Goal: Task Accomplishment & Management: Manage account settings

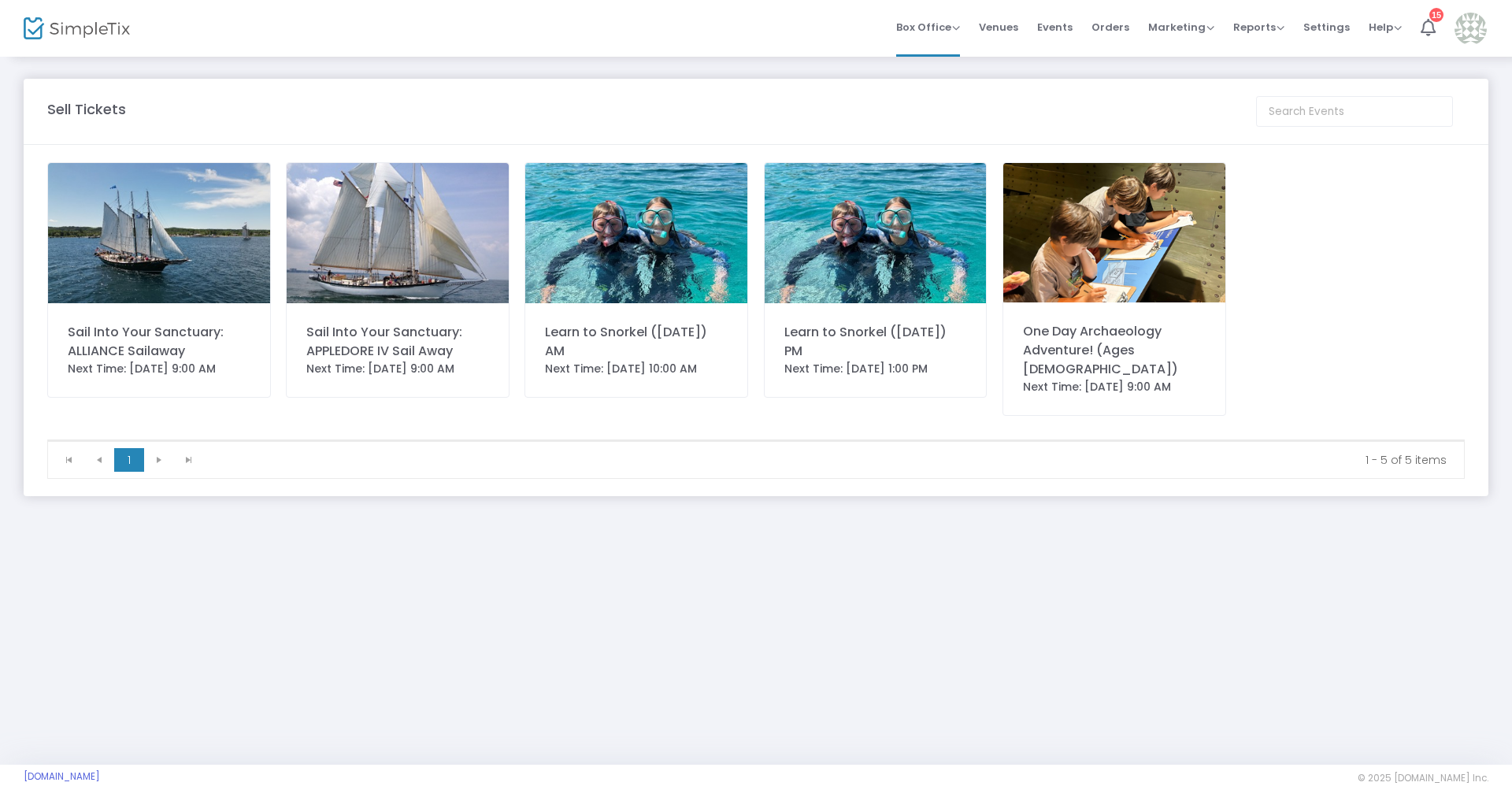
click at [180, 332] on div "Sail Into Your Sanctuary: ALLIANCE Sailaway" at bounding box center [158, 342] width 182 height 38
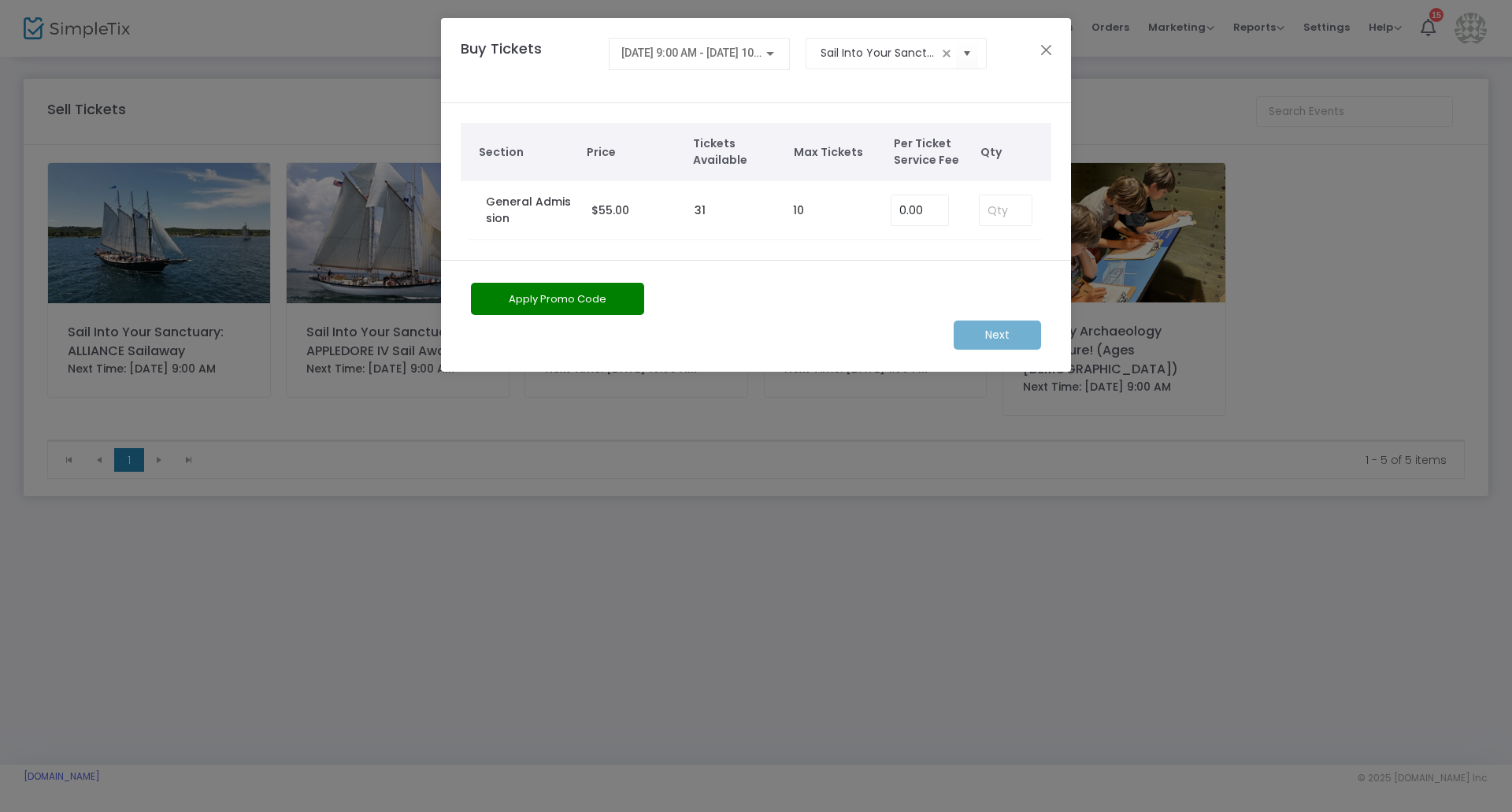
click at [1014, 323] on div "Next" at bounding box center [756, 334] width 586 height 29
click at [1037, 49] on button "Close" at bounding box center [1047, 50] width 21 height 21
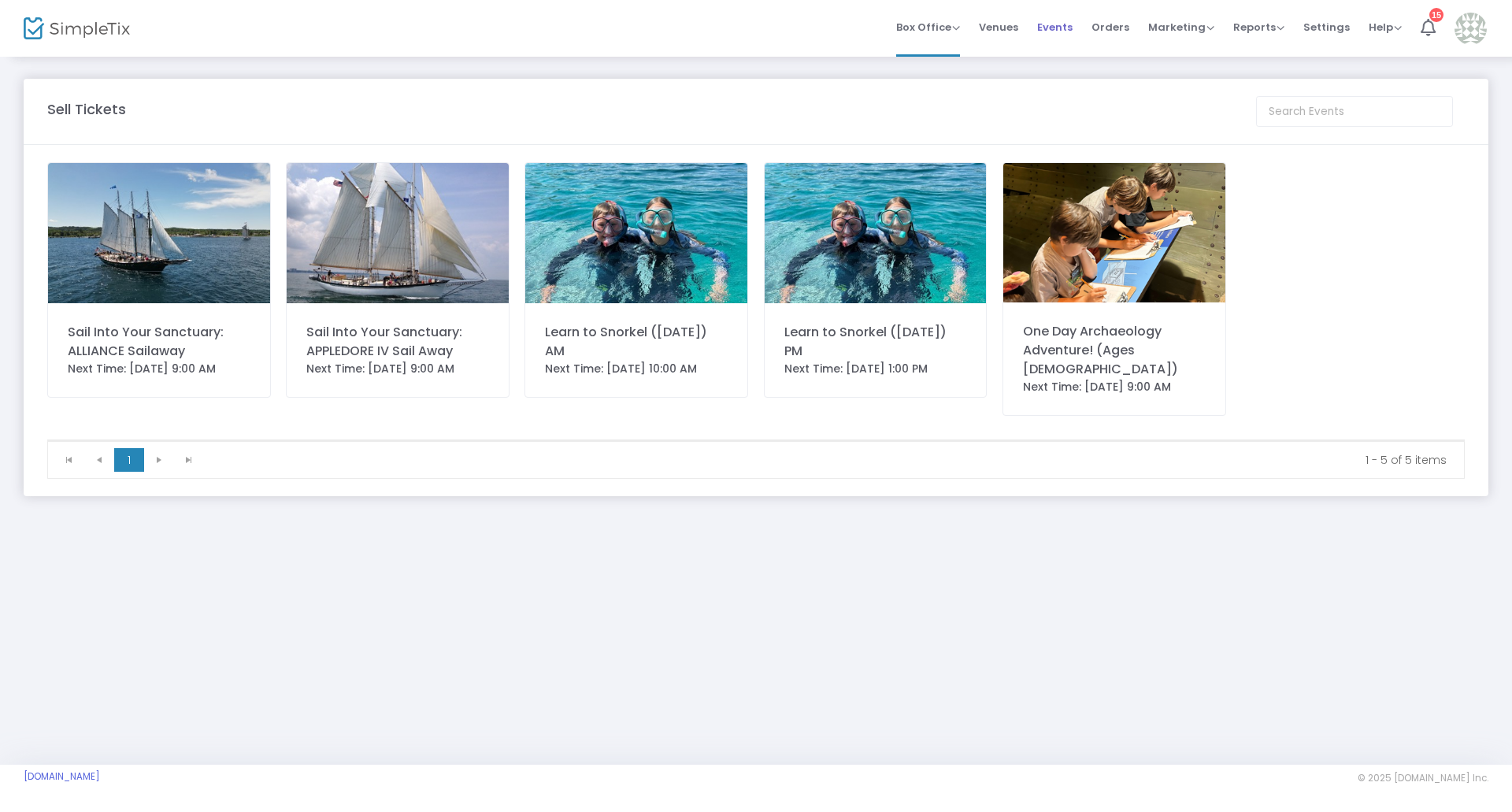
click at [1057, 31] on span "Events" at bounding box center [1055, 27] width 35 height 40
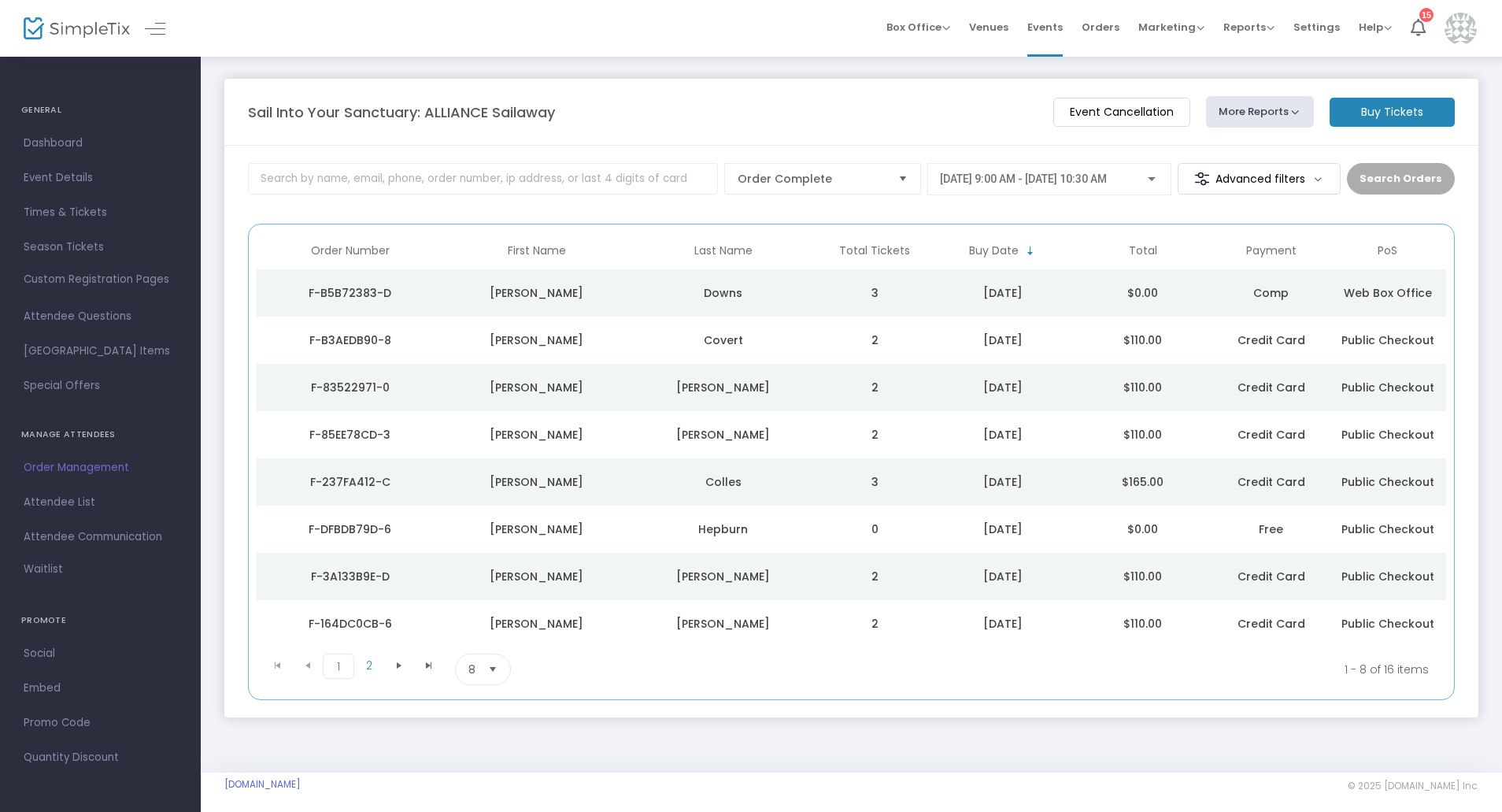
click at [1271, 109] on button "More Reports" at bounding box center [1261, 111] width 109 height 31
click at [678, 133] on m-panel-header "Sail Into Your Sanctuary: ALLIANCE Sailaway Event Cancellation More Reports Squ…" at bounding box center [852, 111] width 1254 height 67
click at [1107, 178] on span "8/15/2025 @ 9:00 AM - 8/15/2025 @ 10:30 AM" at bounding box center [1023, 178] width 167 height 12
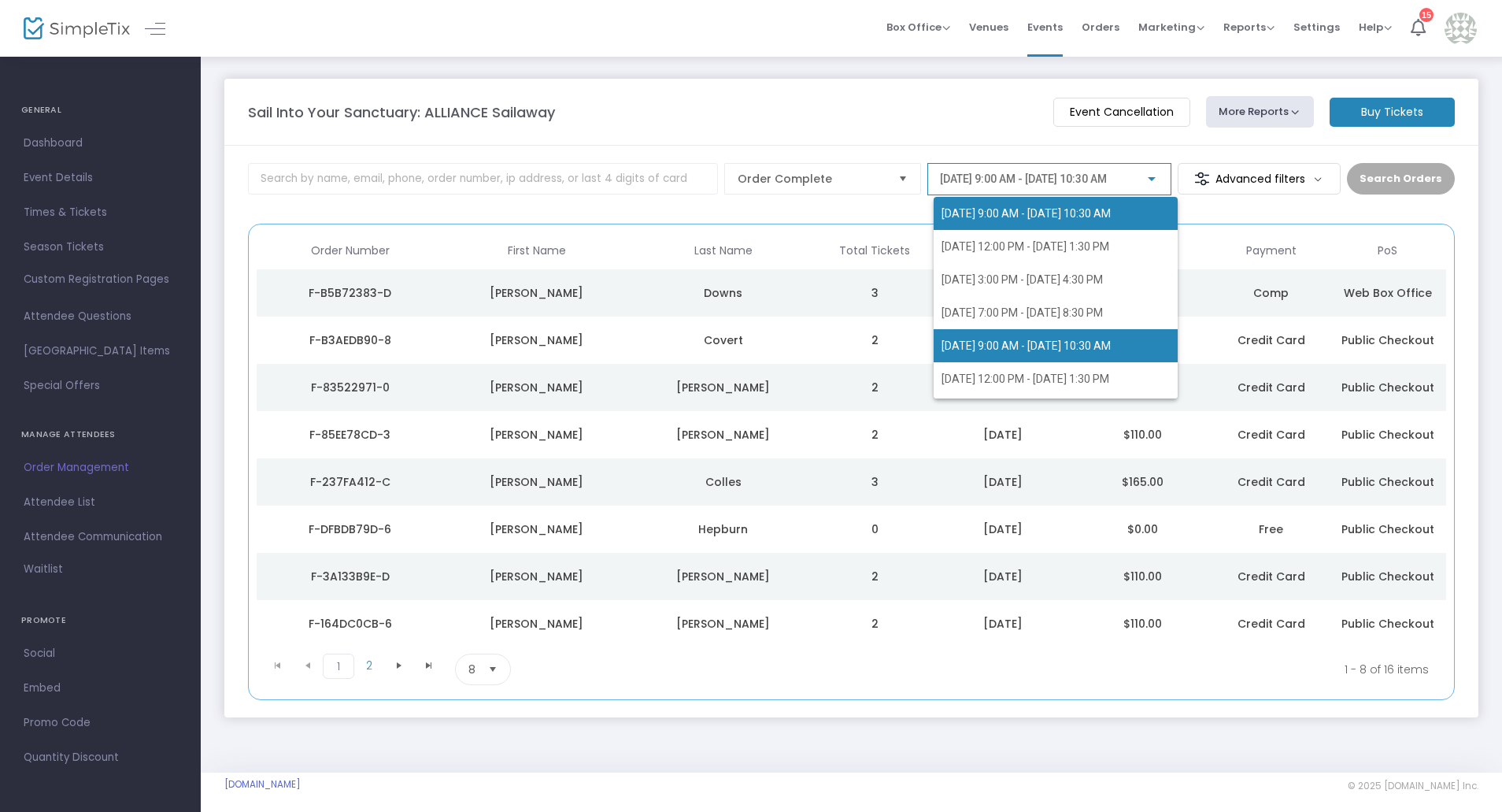
click at [1026, 350] on span "8/16/2025 @ 9:00 AM - 8/16/2025 @ 10:30 AM" at bounding box center [1026, 345] width 169 height 12
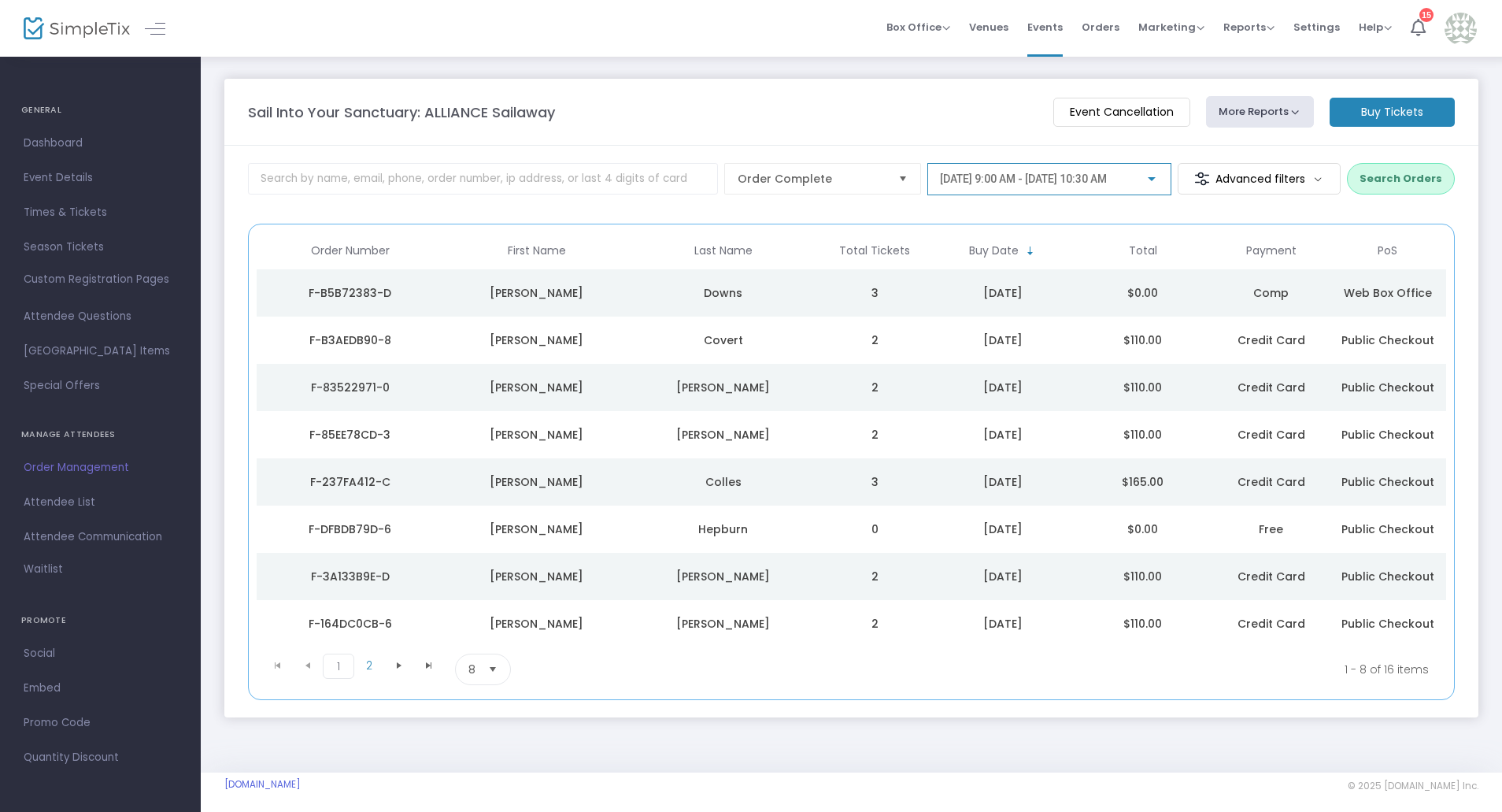
click at [1292, 102] on button "More Reports" at bounding box center [1261, 111] width 109 height 31
click at [1288, 201] on li "Export Order List" at bounding box center [1290, 211] width 165 height 31
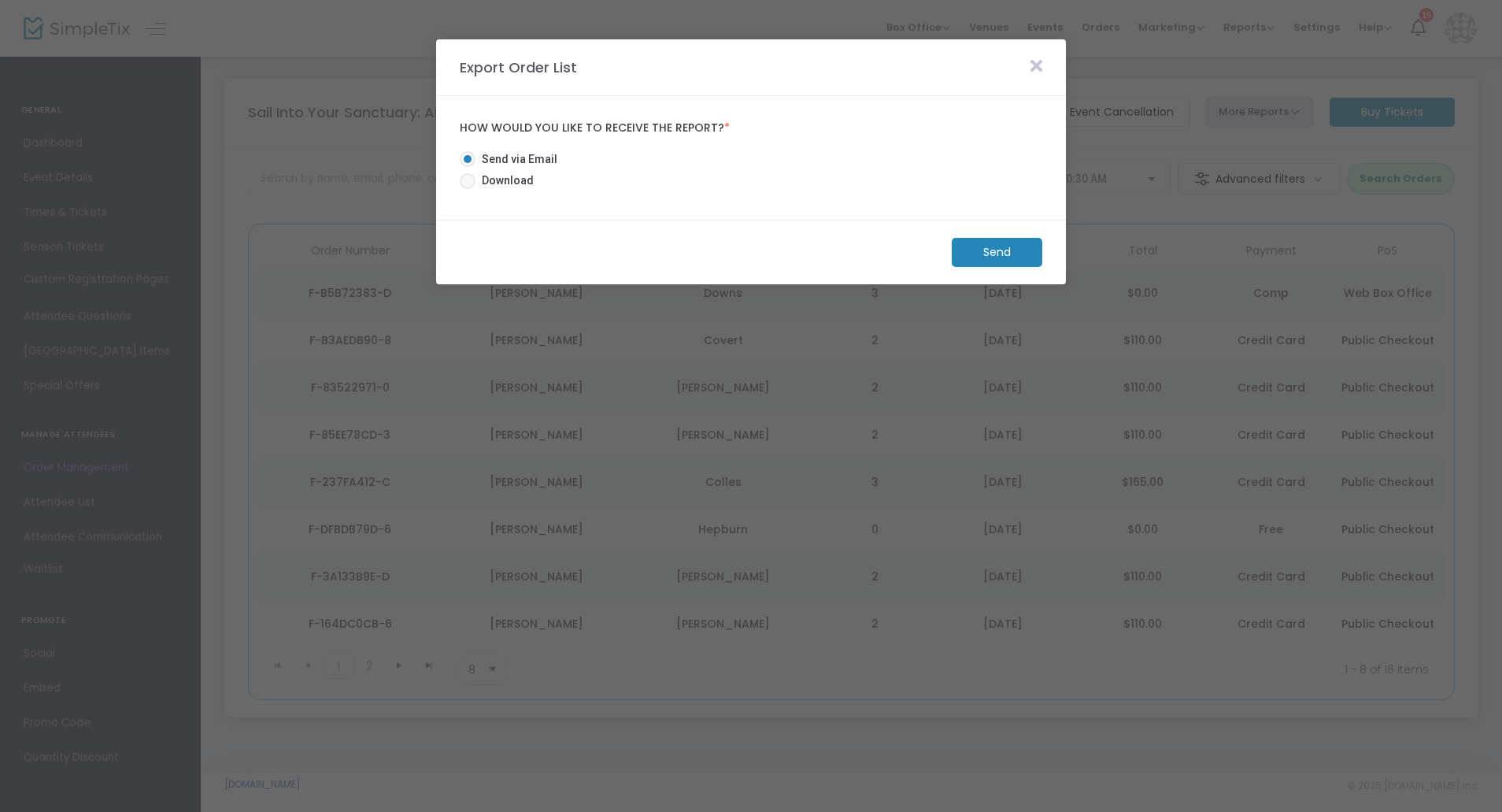
click at [472, 186] on span at bounding box center [467, 181] width 16 height 16
click at [468, 189] on input "Download" at bounding box center [467, 189] width 1 height 1
radio input "true"
click at [1006, 245] on m-button "Download" at bounding box center [984, 252] width 117 height 29
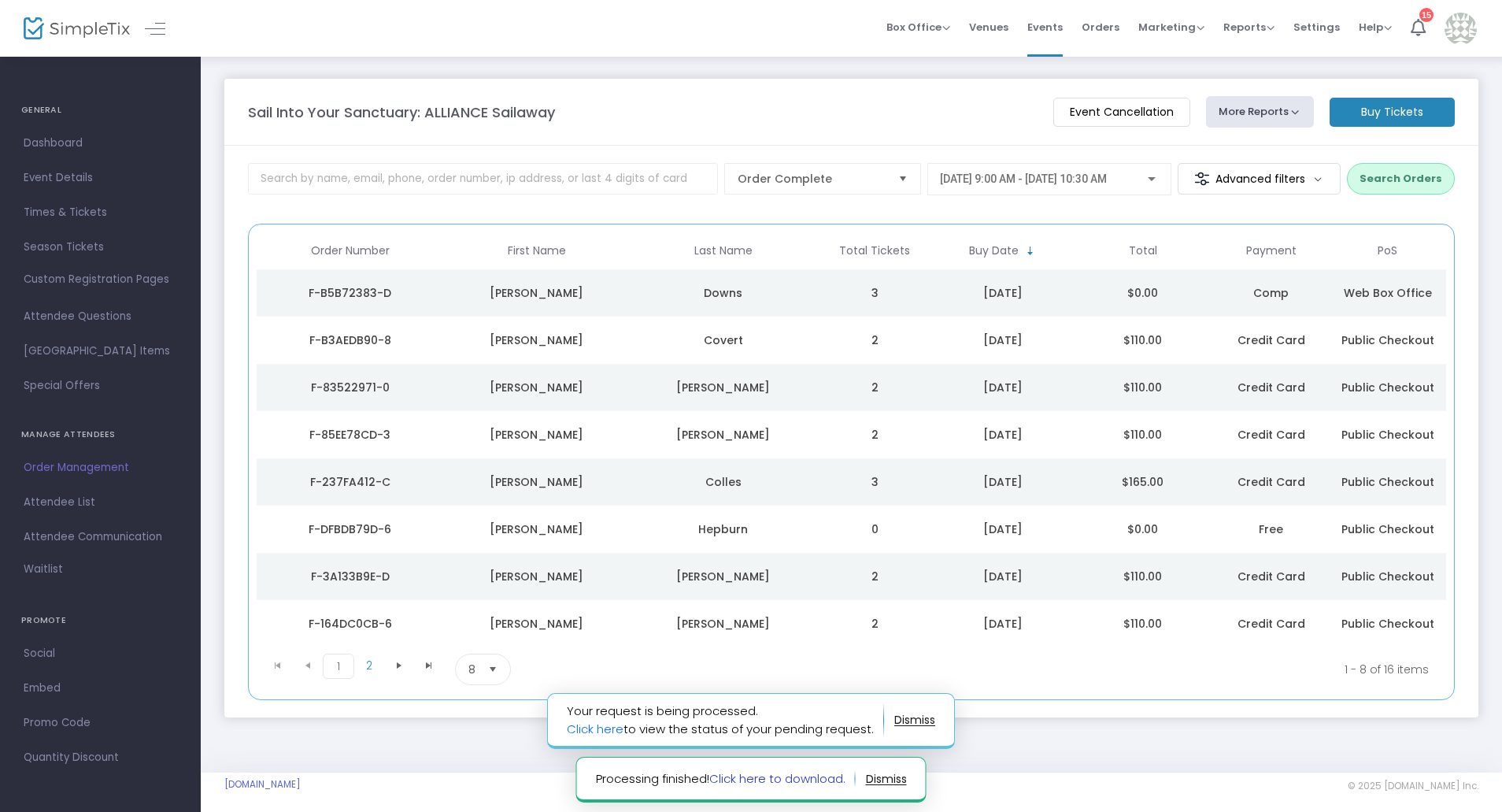
click at [799, 778] on link "Click here to download." at bounding box center [777, 778] width 136 height 17
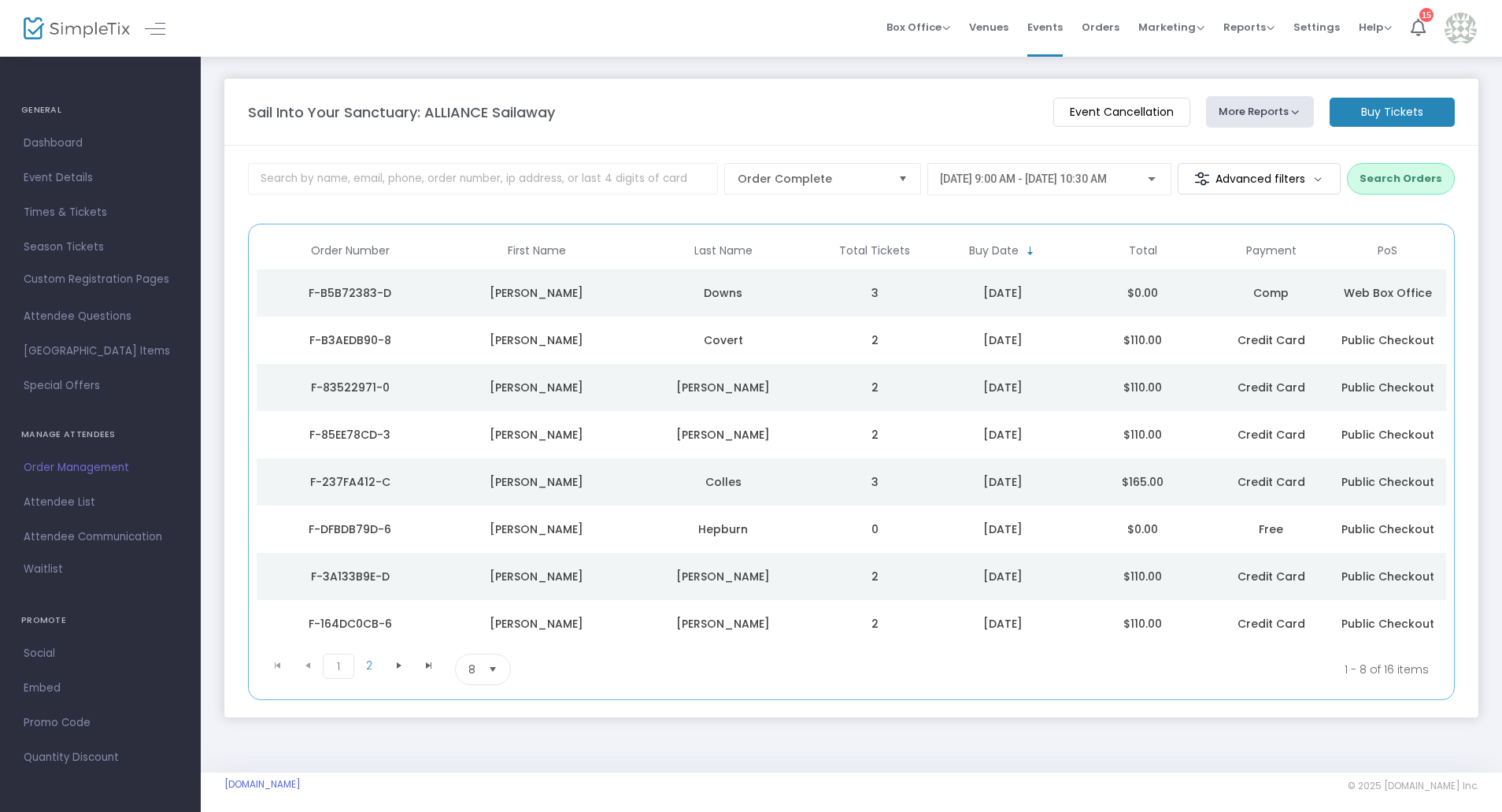
click at [1455, 10] on span at bounding box center [1461, 29] width 32 height 43
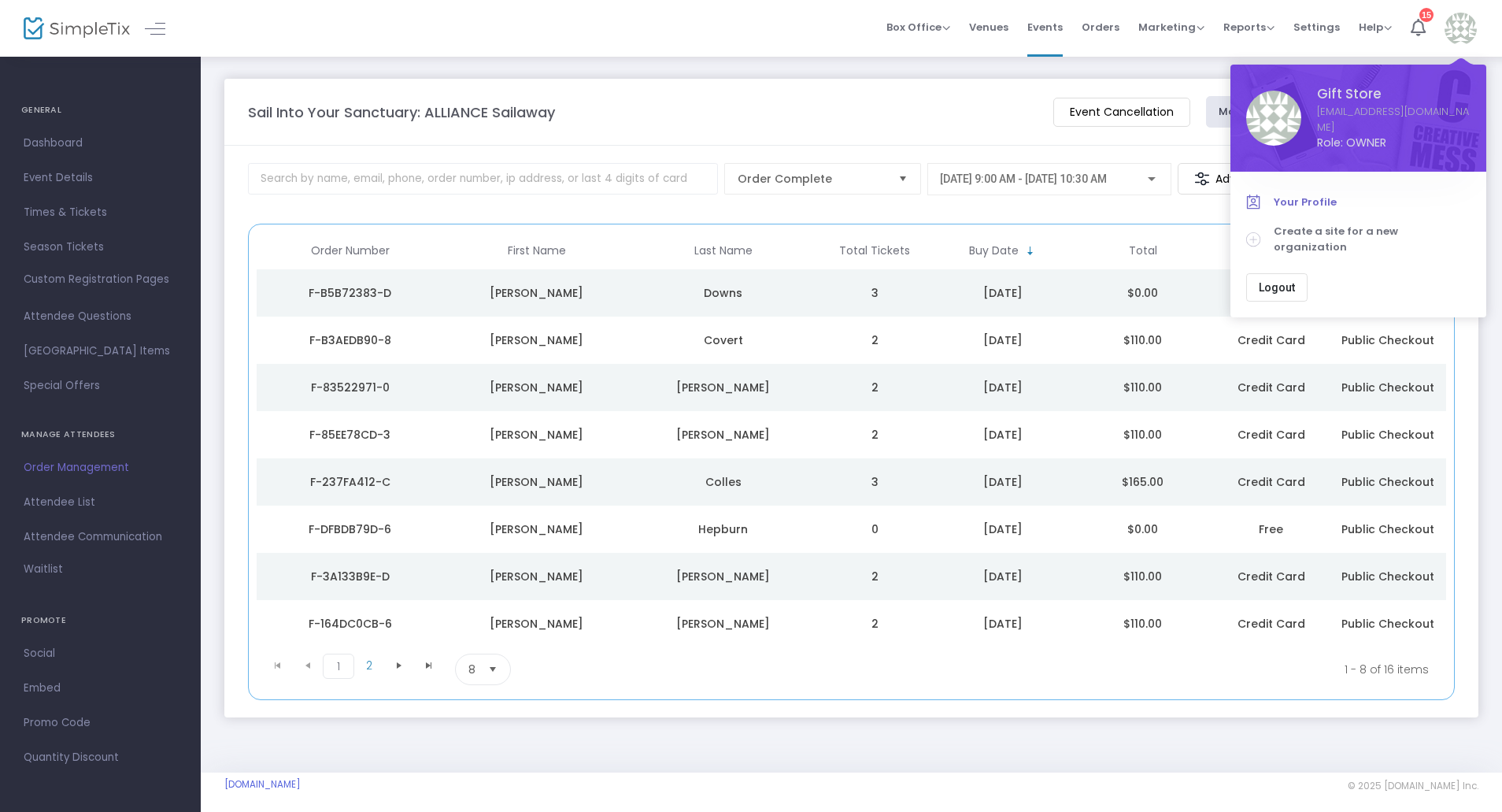
click at [1316, 207] on span "Your Profile" at bounding box center [1372, 202] width 197 height 16
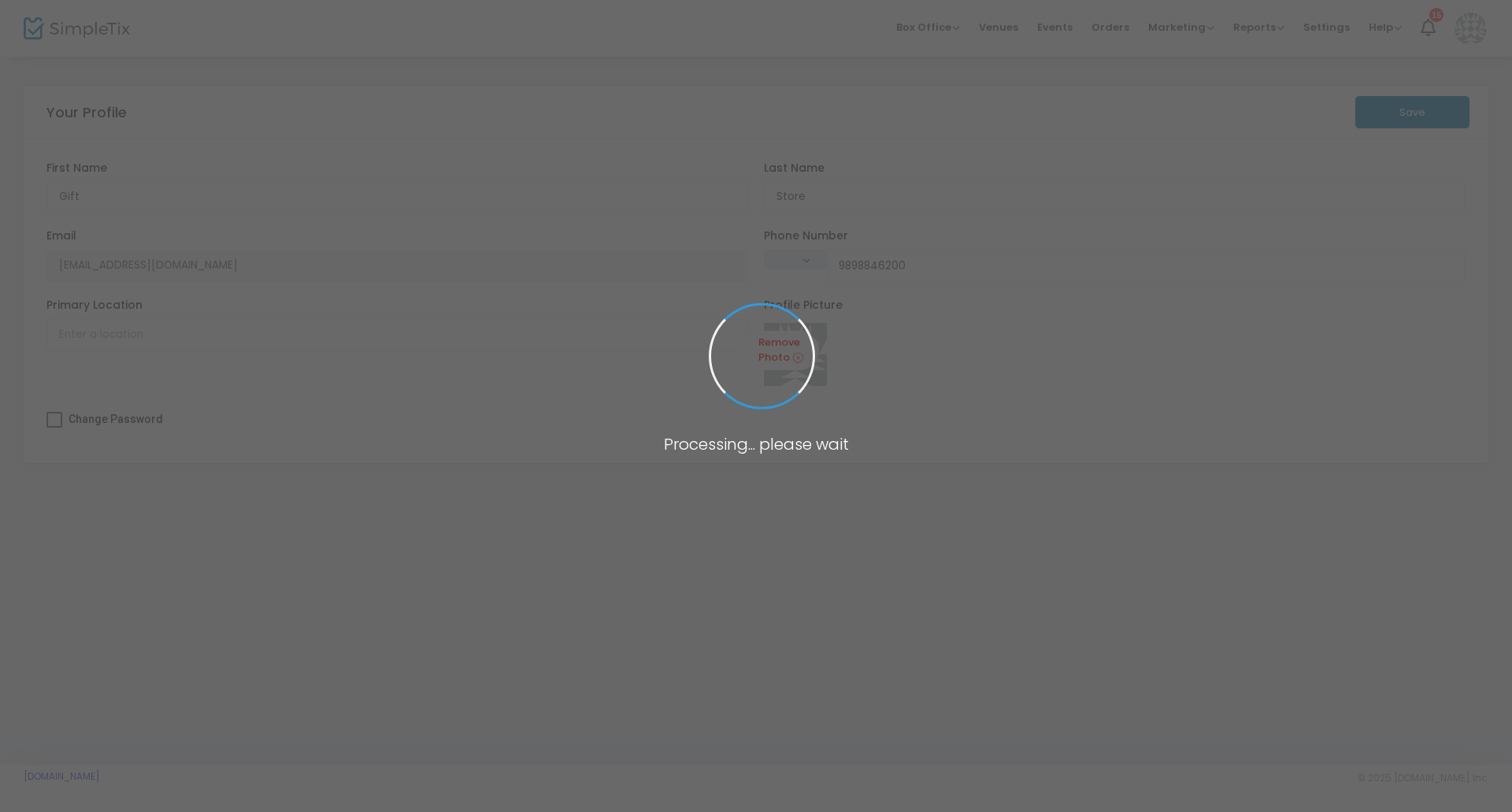
type input "(989) 884-6200"
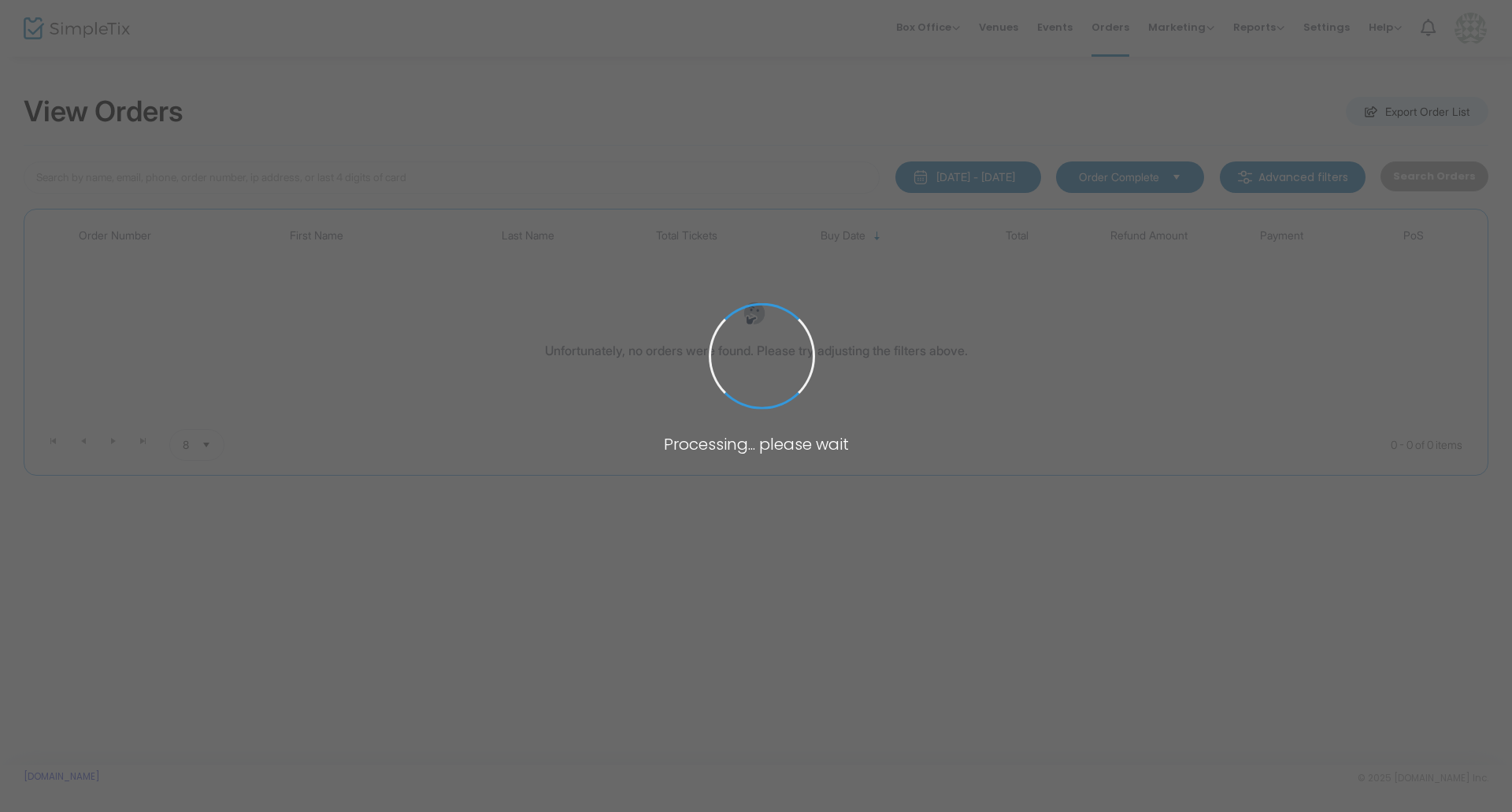
type input "Graham"
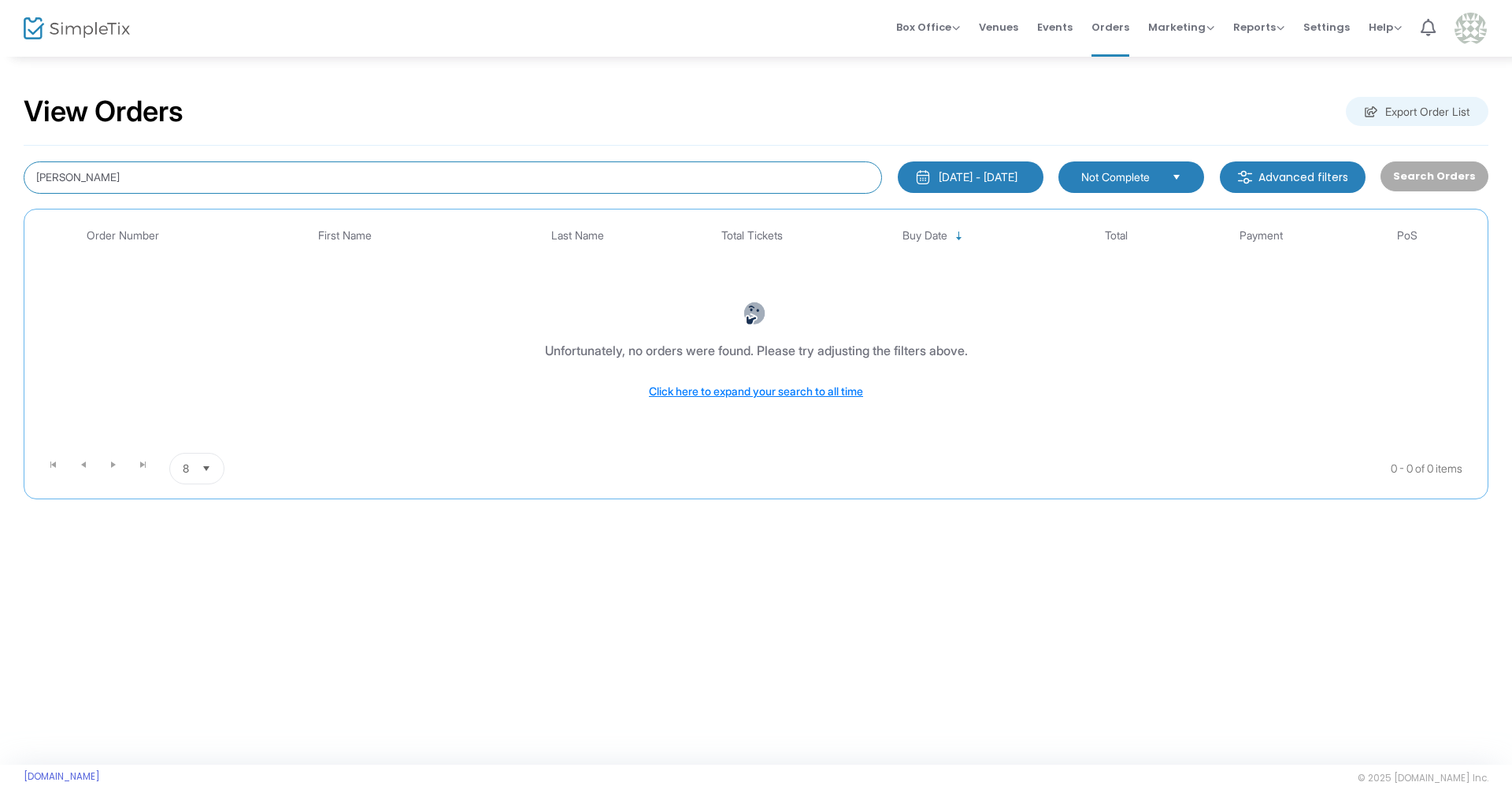
click at [807, 173] on input "Graham" at bounding box center [453, 177] width 858 height 32
click at [916, 167] on button "8/16/2024 - 8/16/2025" at bounding box center [971, 177] width 146 height 31
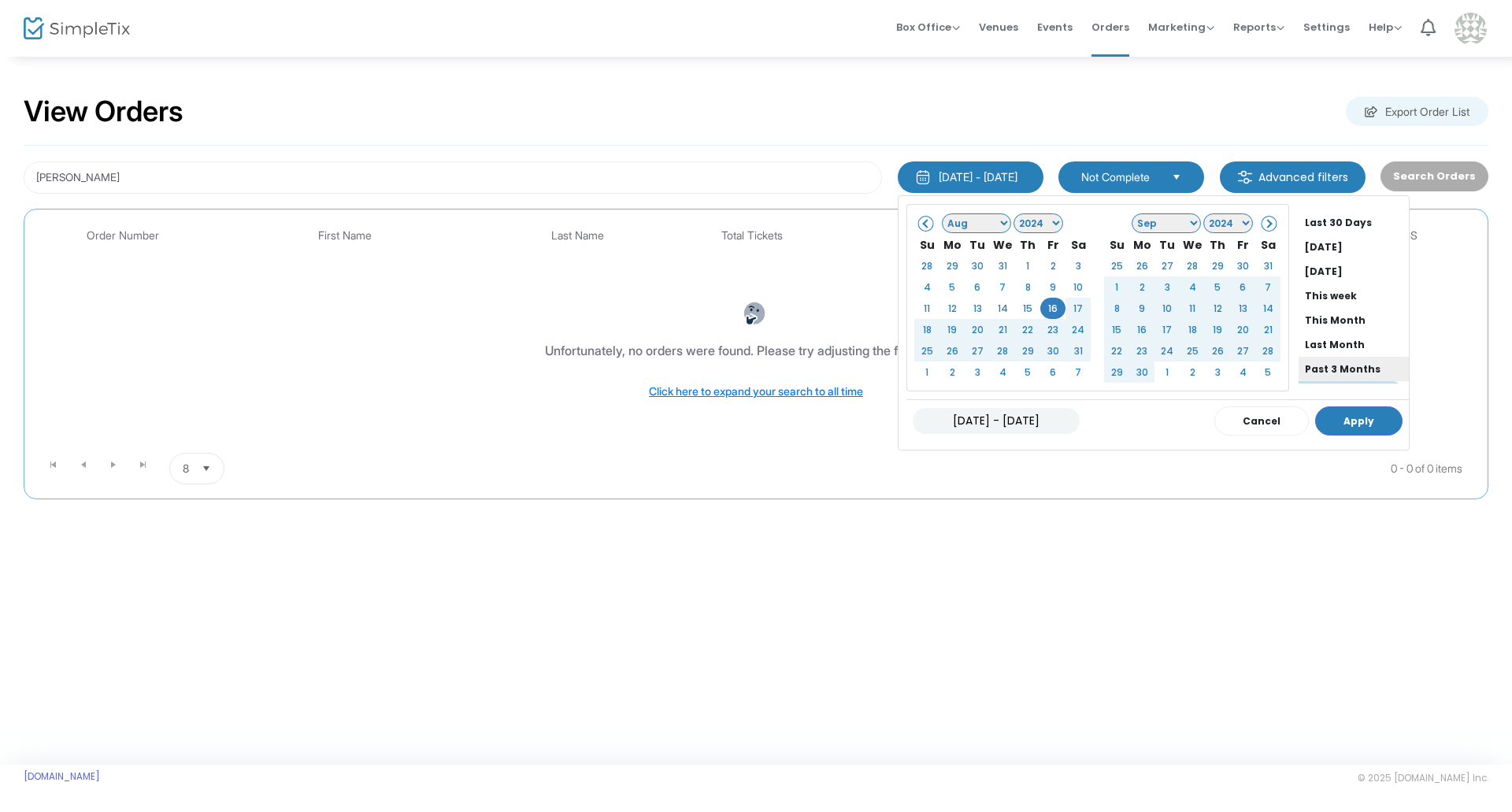
click at [1330, 362] on li "Past 3 Months" at bounding box center [1354, 369] width 111 height 25
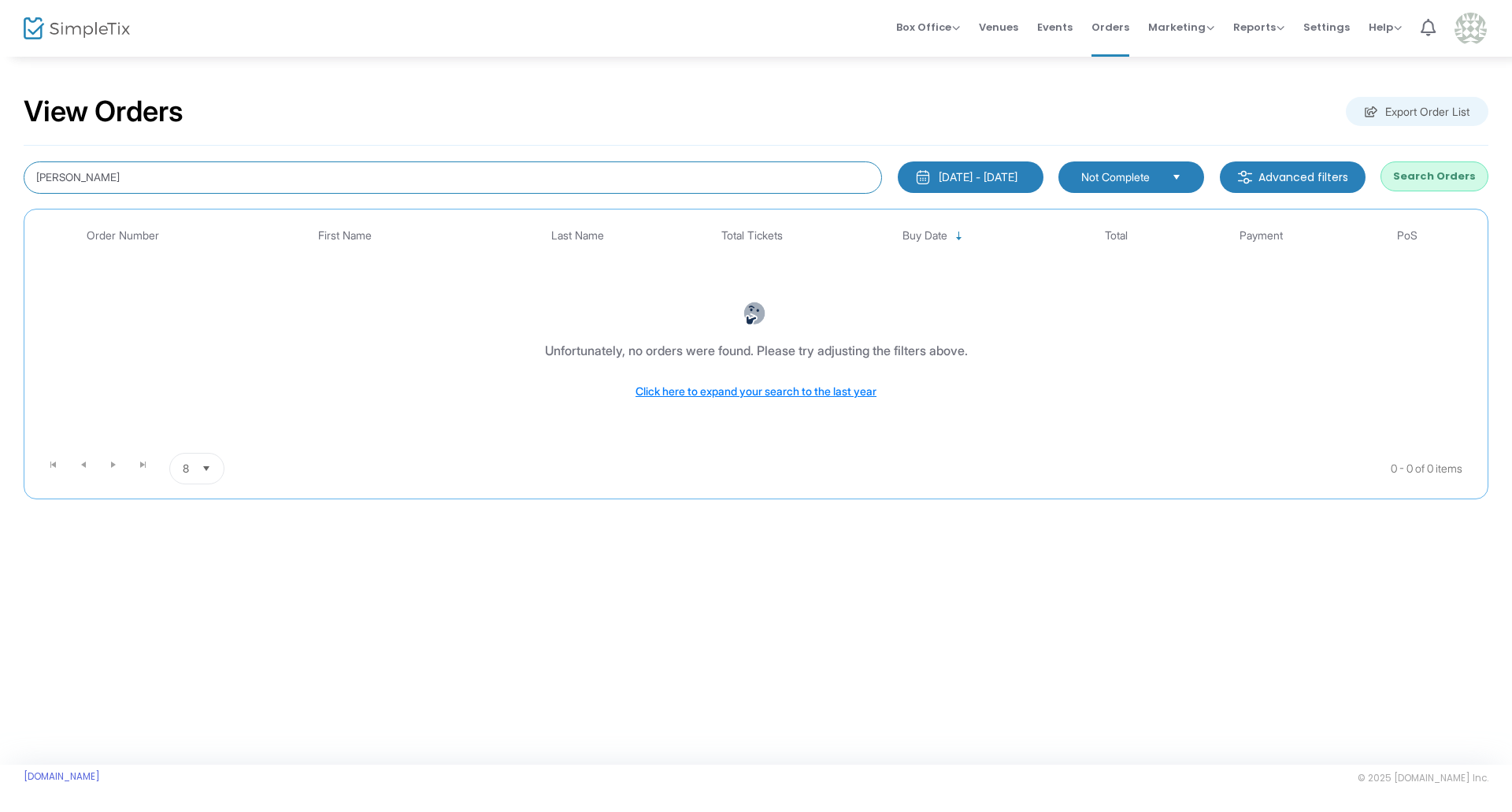
click at [391, 180] on input "Graham" at bounding box center [453, 177] width 858 height 32
type input "G"
click at [636, 179] on input at bounding box center [453, 177] width 858 height 32
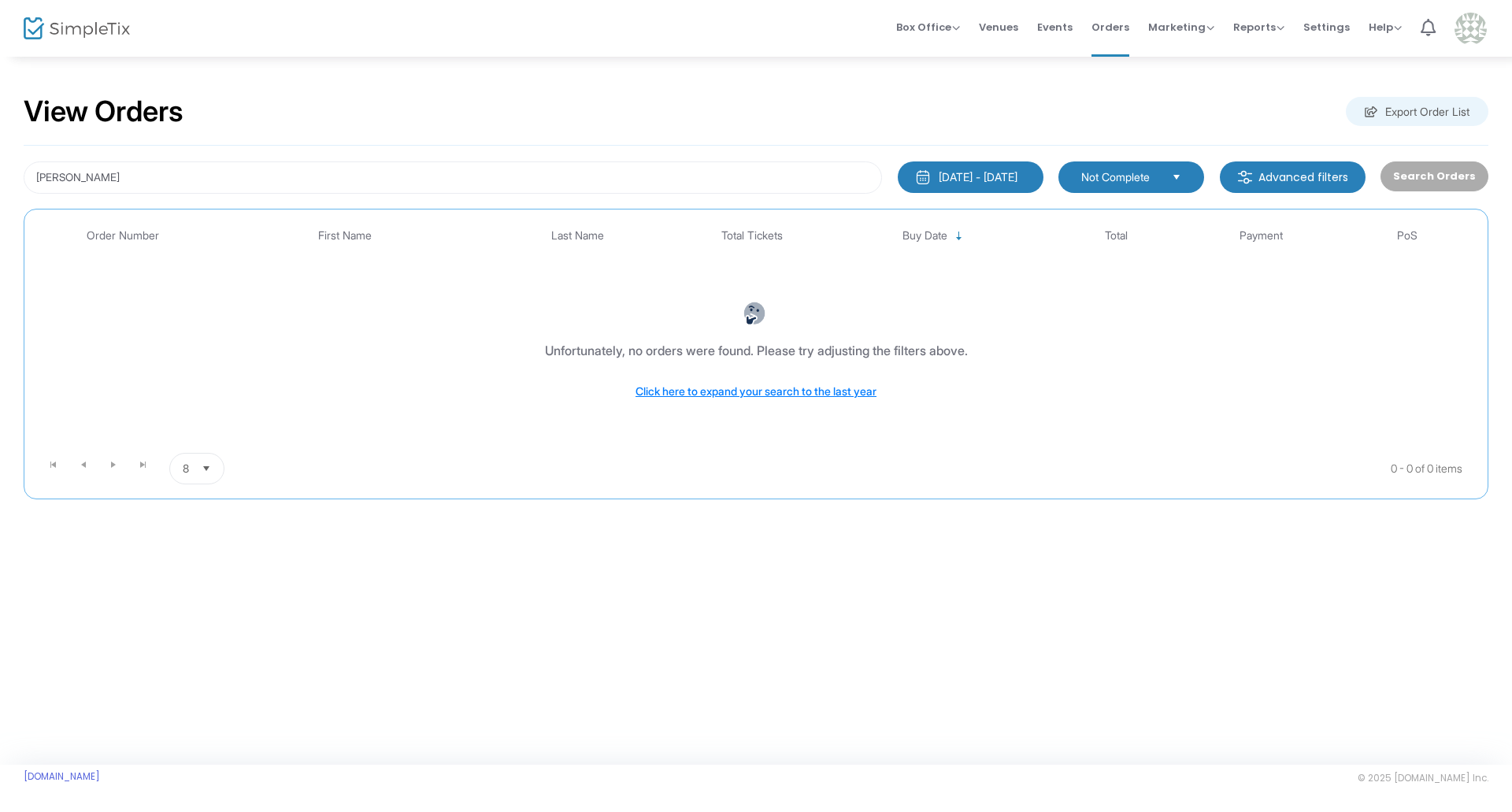
click at [636, 157] on div "graham 5/16/2025 - 8/16/2025 Last 30 Days Today Yesterday This week This Month …" at bounding box center [756, 323] width 1465 height 353
click at [732, 178] on input "graham" at bounding box center [453, 177] width 858 height 32
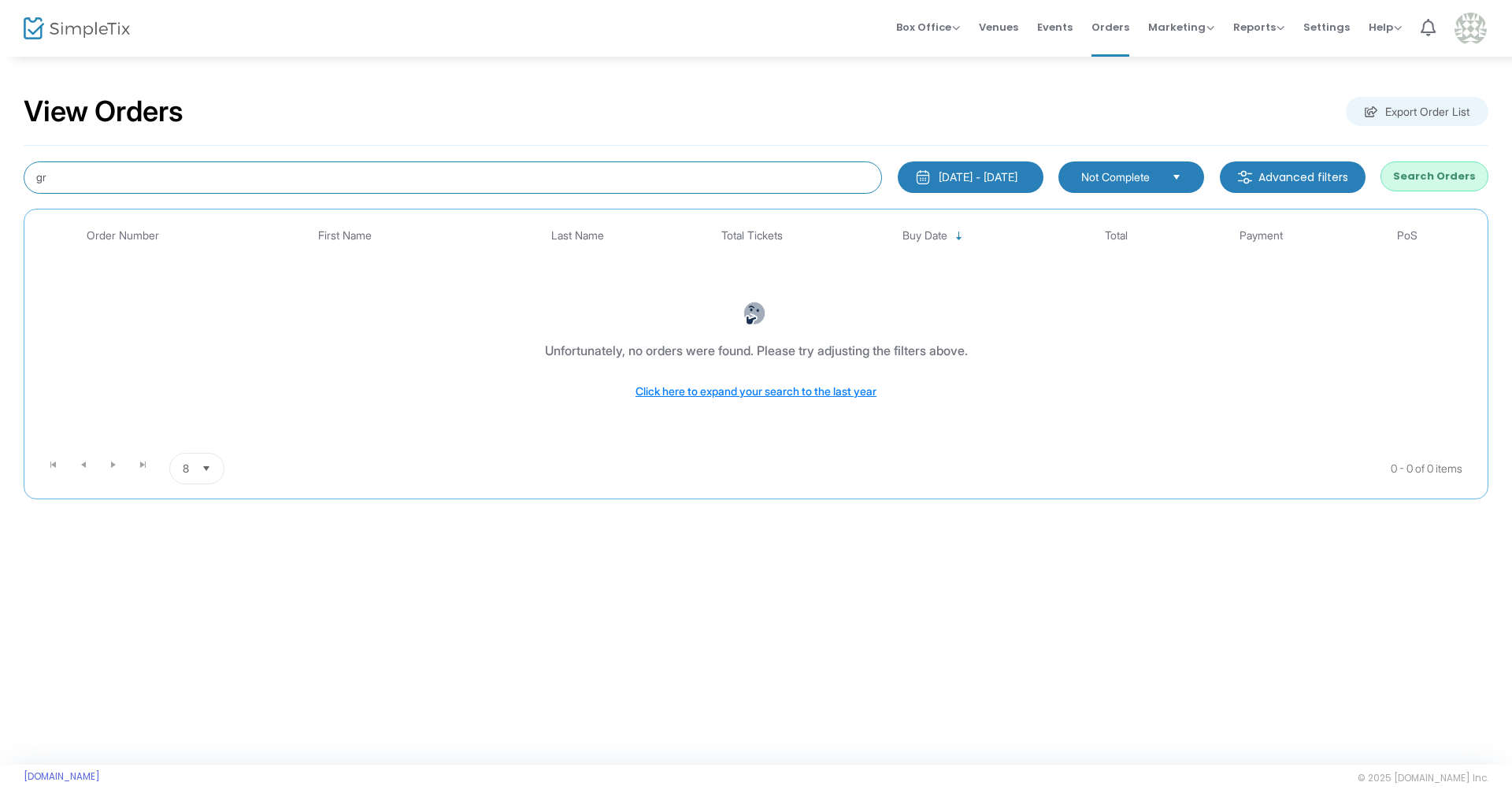
type input "g"
type input "Holly Hills"
click at [802, 180] on input "Holly Hills" at bounding box center [453, 177] width 858 height 32
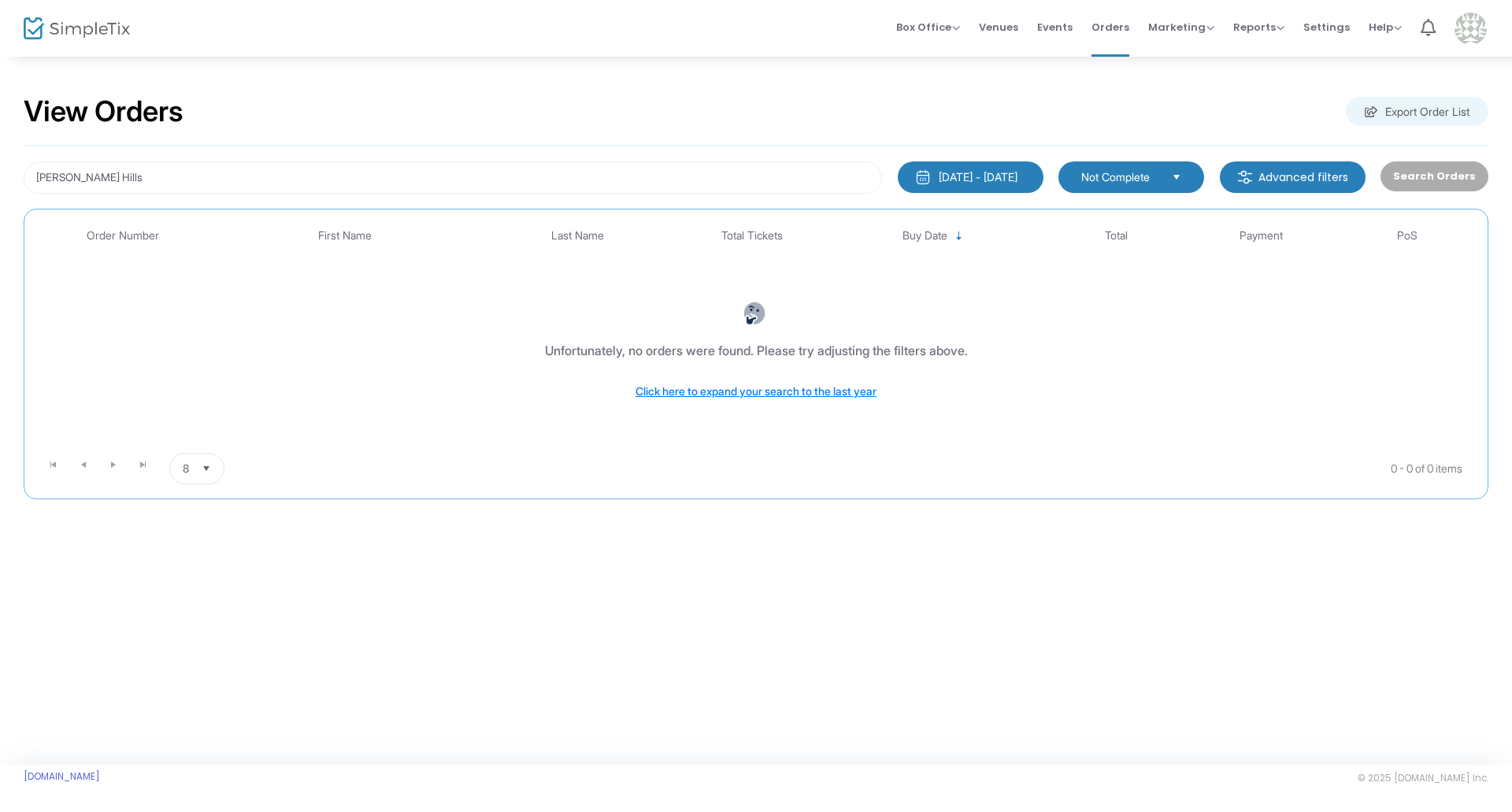
click at [938, 182] on div "5/16/2025 - 8/16/2025" at bounding box center [977, 177] width 78 height 16
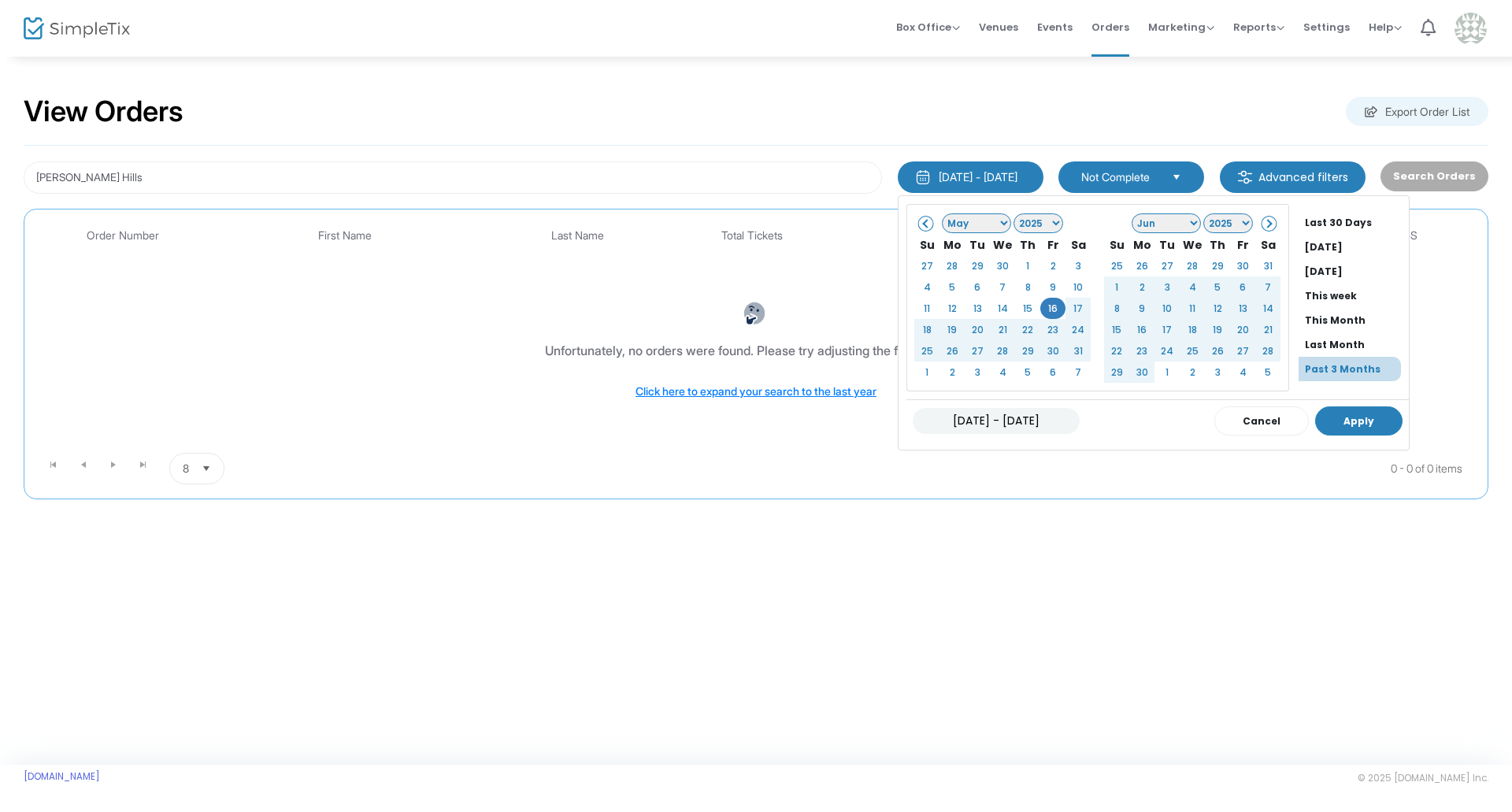
click at [1324, 424] on button "Apply" at bounding box center [1358, 420] width 87 height 29
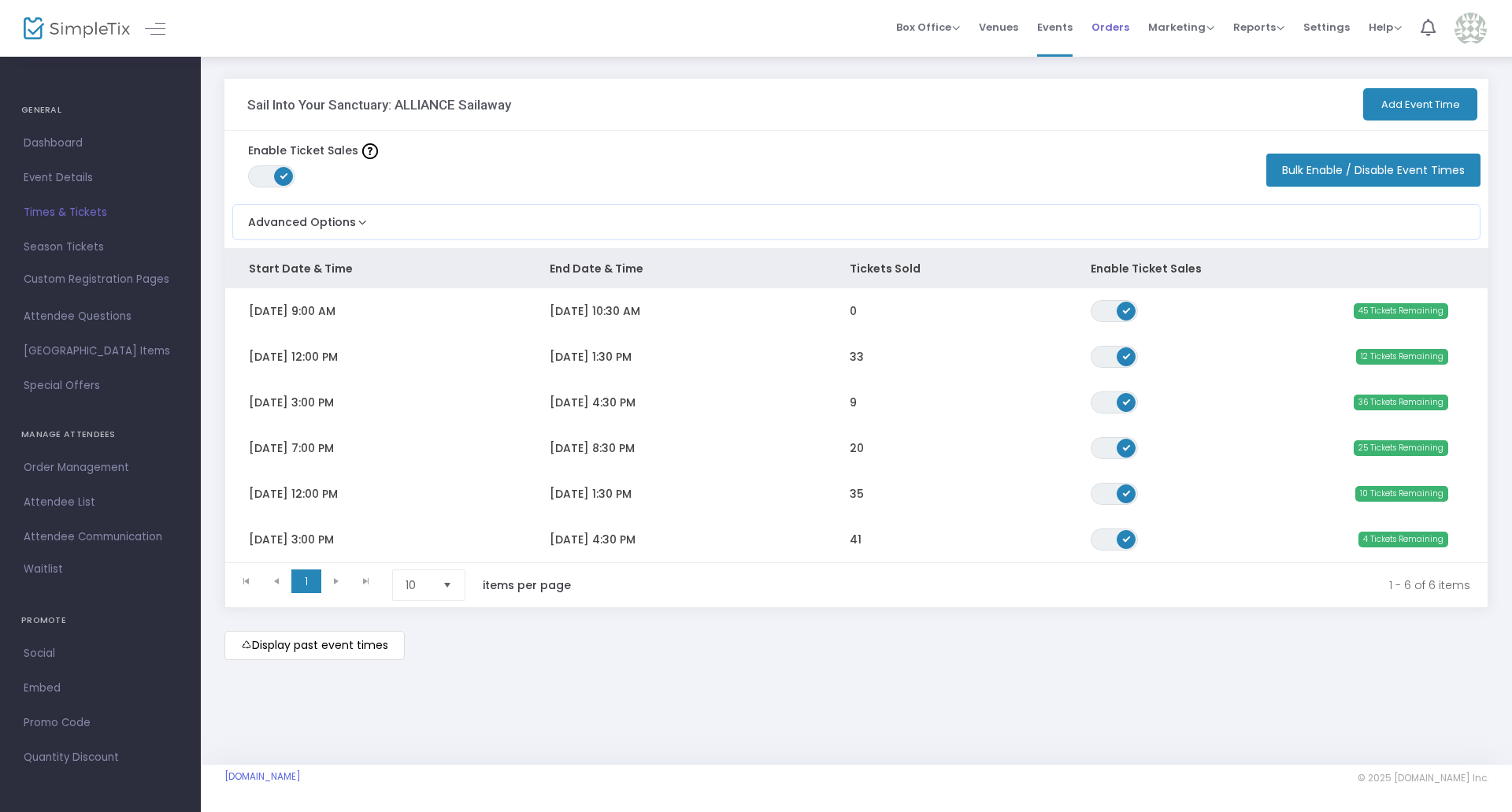
click at [1122, 33] on span "Orders" at bounding box center [1110, 27] width 38 height 40
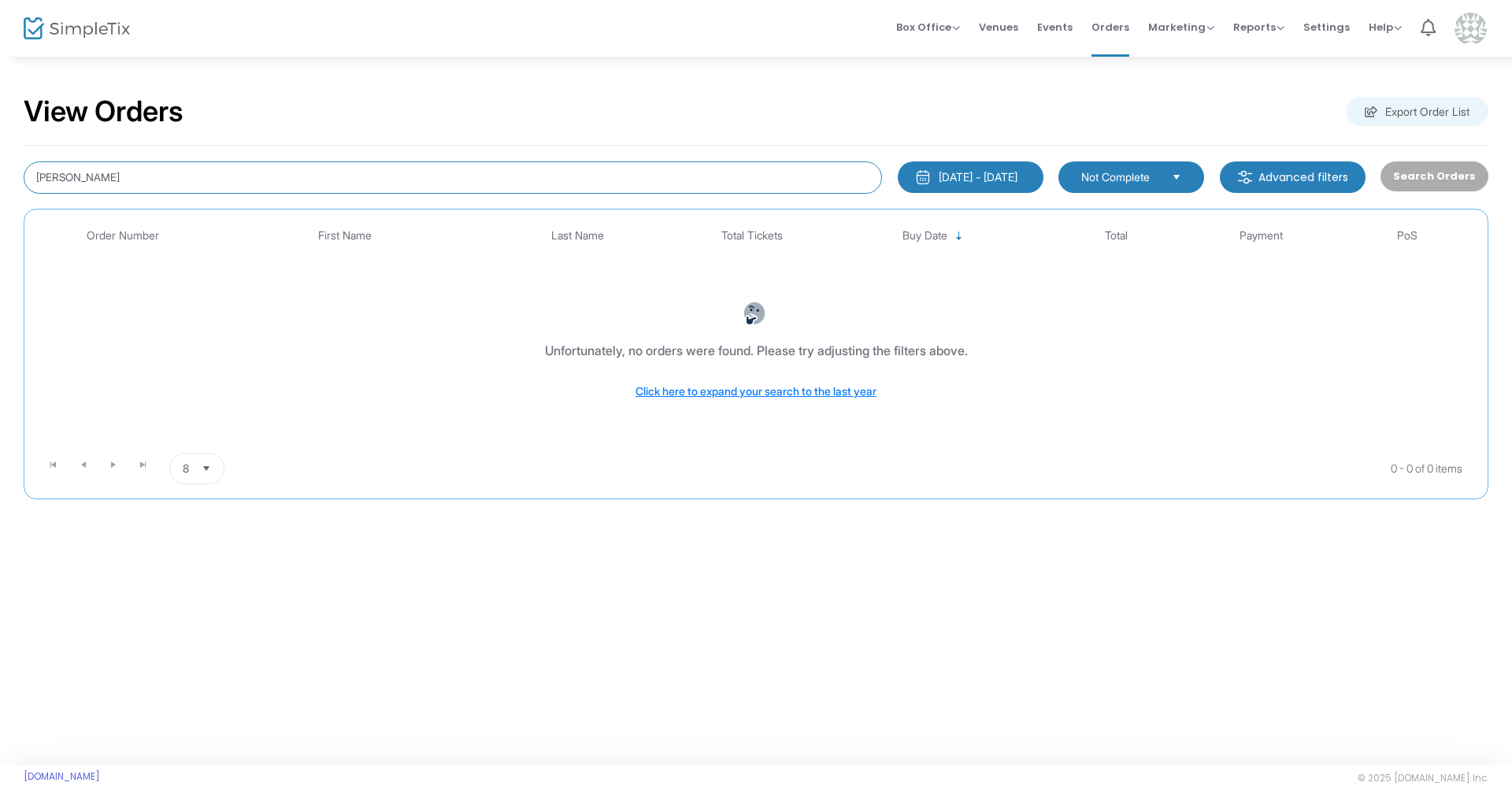
click at [243, 186] on input "[PERSON_NAME]" at bounding box center [453, 177] width 858 height 32
type input "g"
type input "[PERSON_NAME] hills"
click at [1179, 167] on span "Select" at bounding box center [1176, 176] width 26 height 26
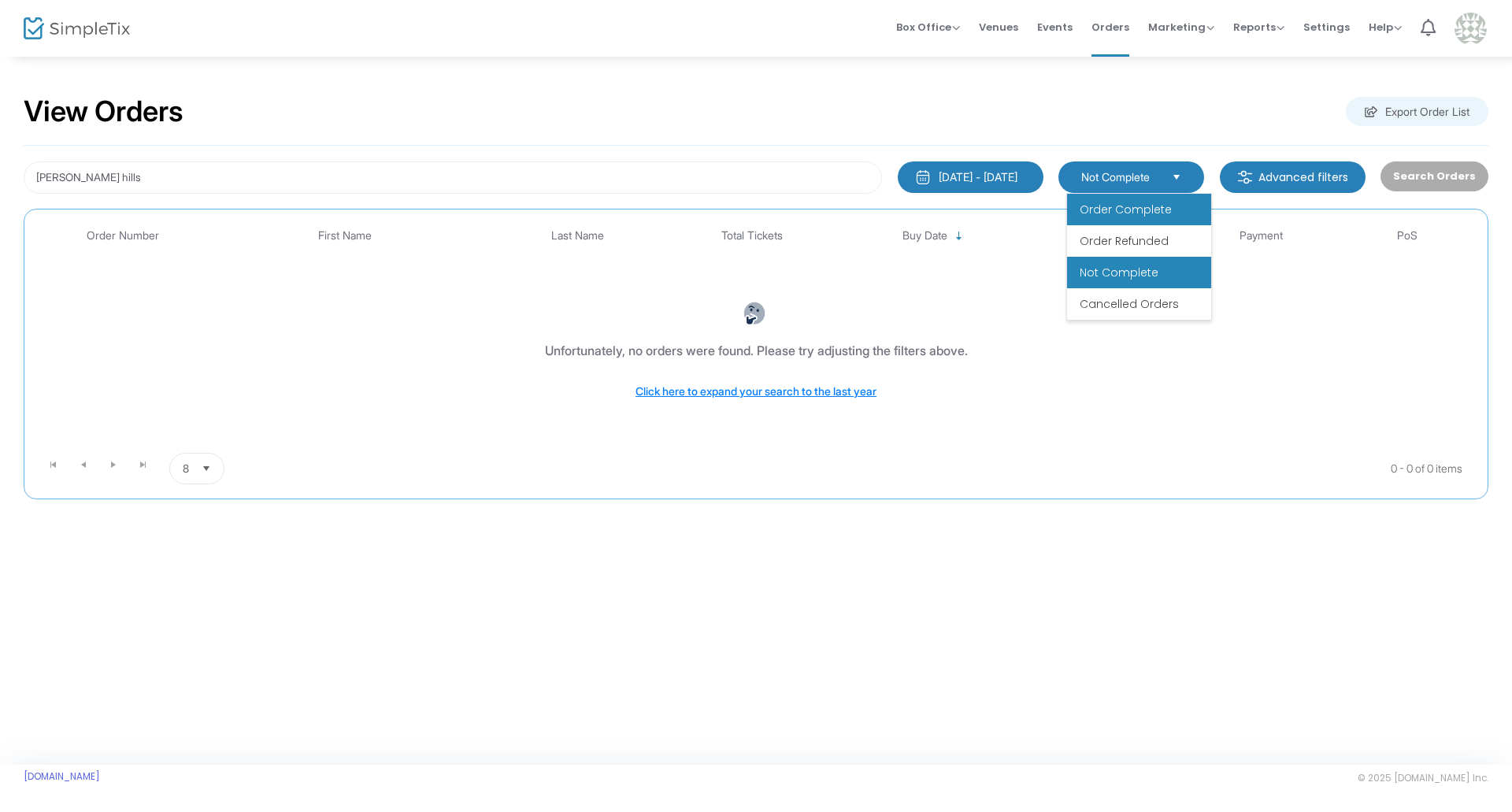
click at [1165, 207] on span "Order Complete" at bounding box center [1126, 209] width 92 height 16
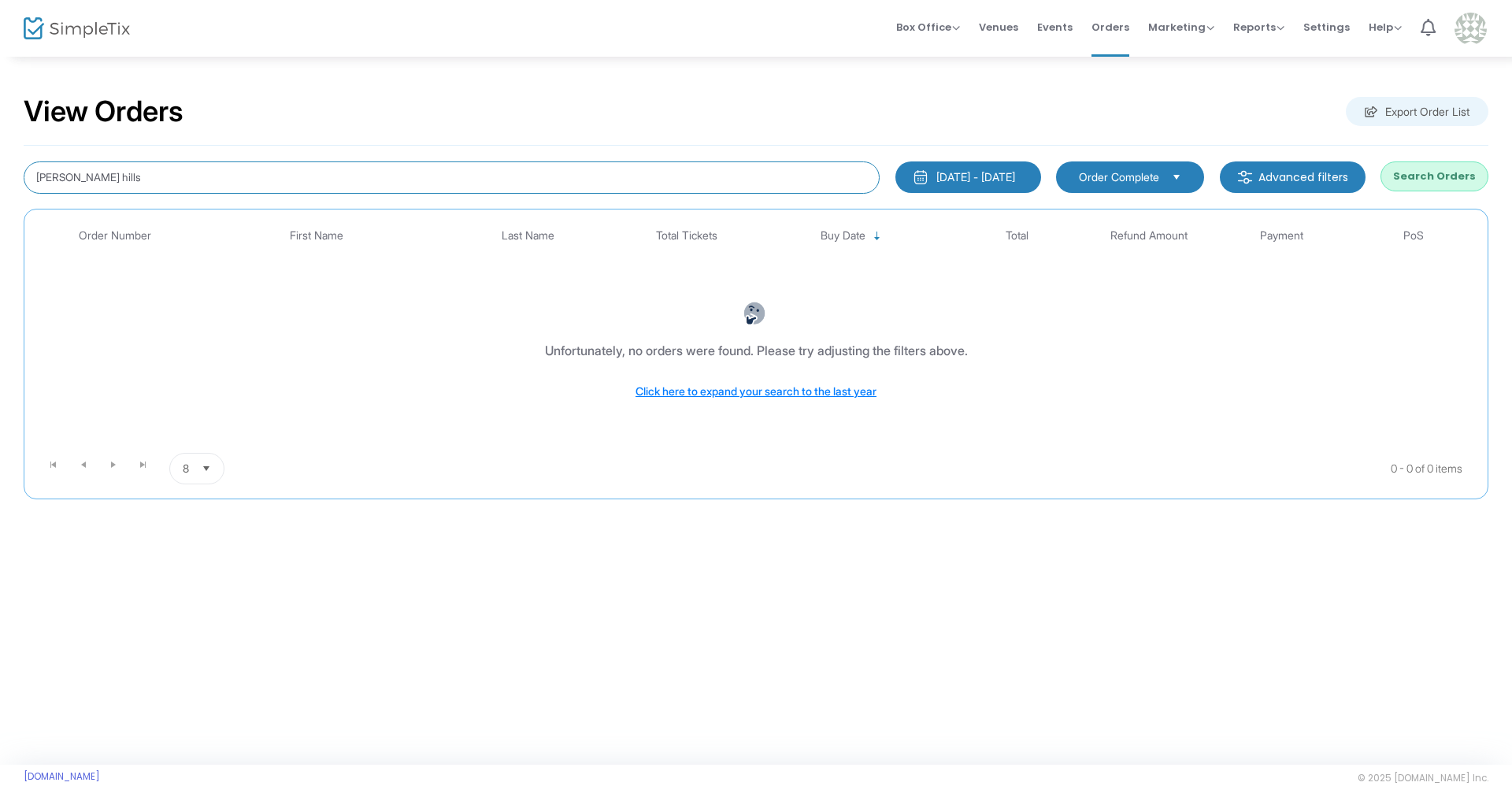
click at [704, 187] on input "holly hills" at bounding box center [451, 177] width 856 height 32
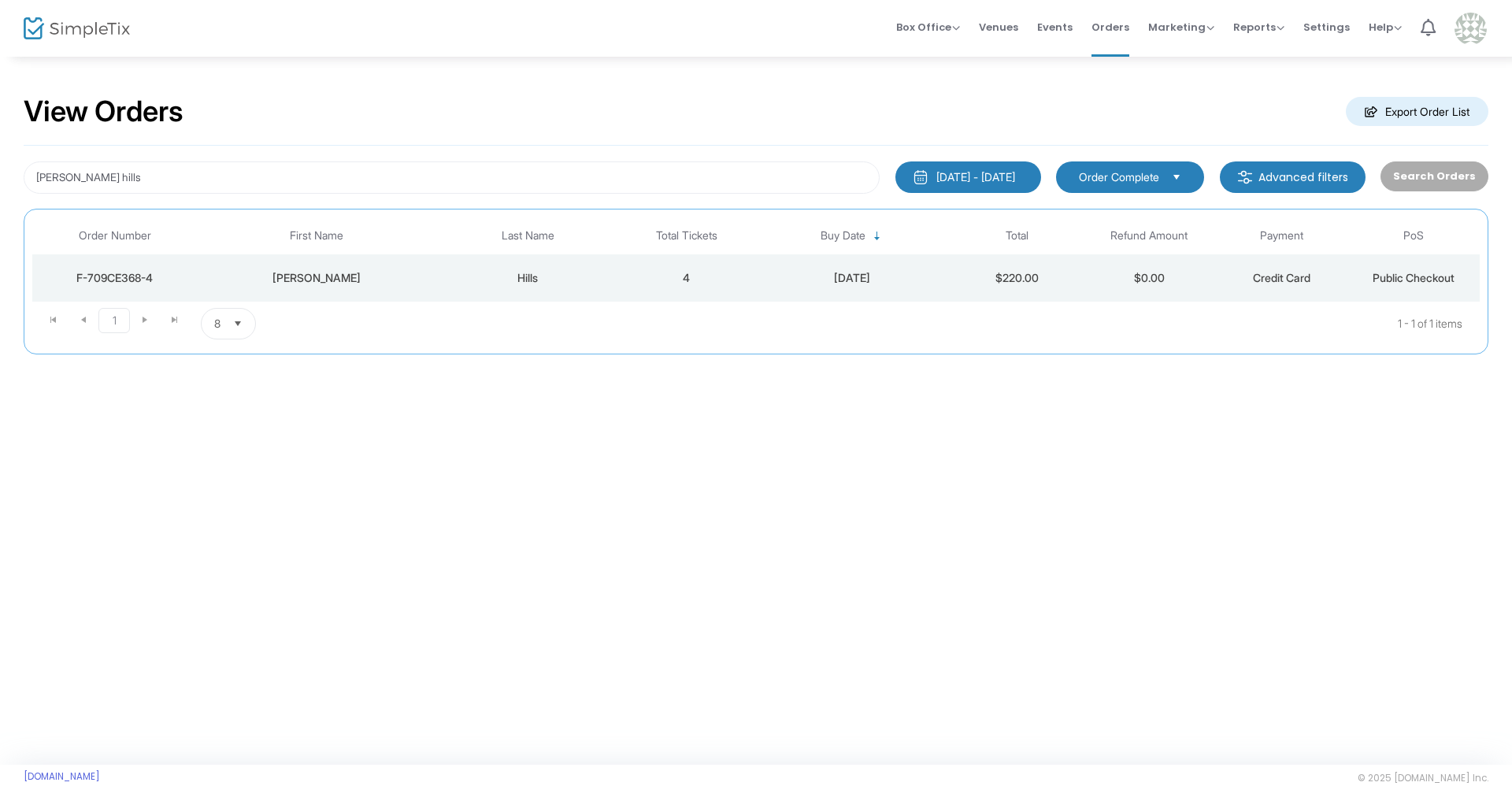
click at [121, 271] on div "F-709CE368-4" at bounding box center [115, 277] width 158 height 16
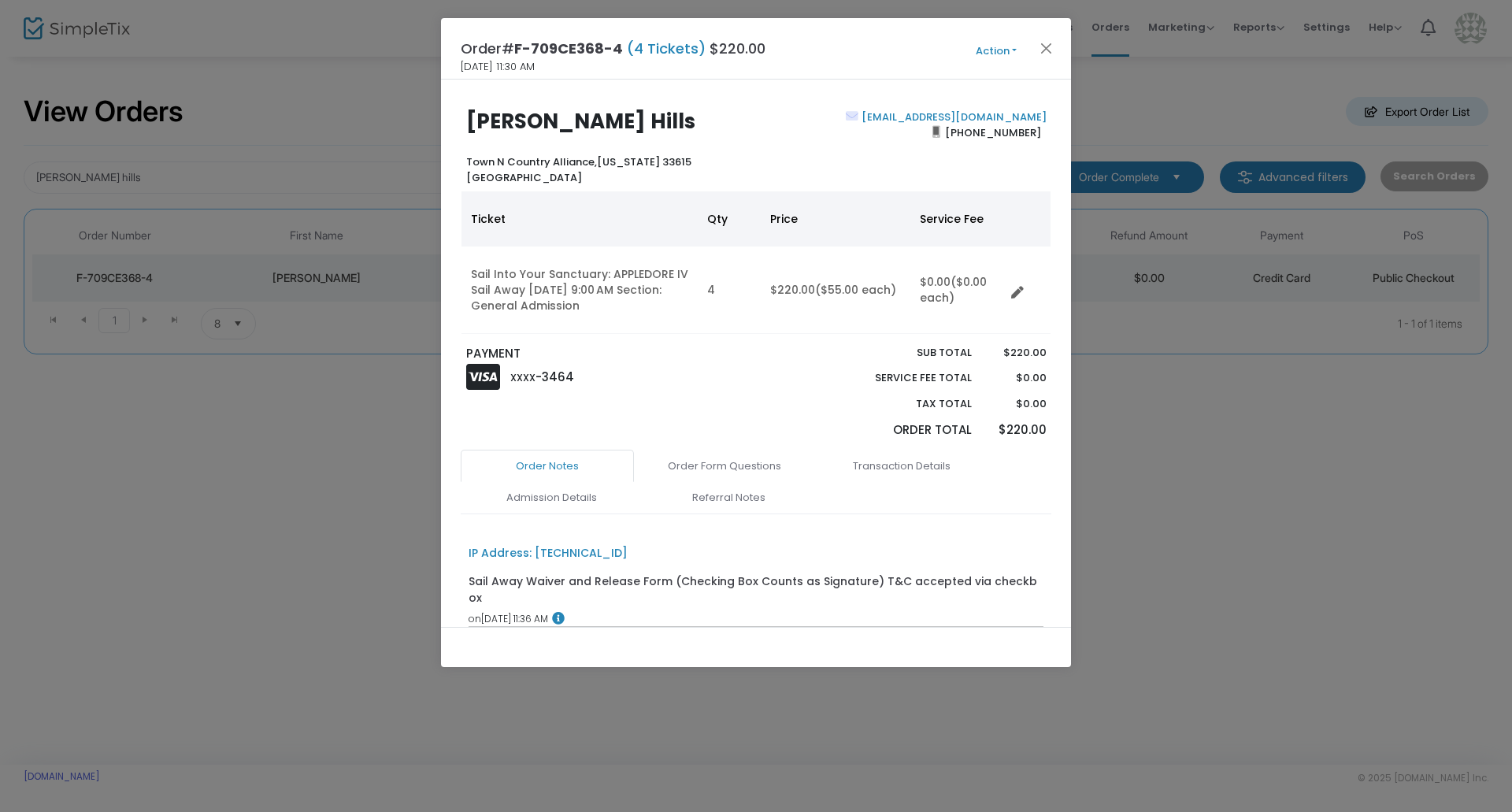
click at [996, 39] on div "Order# F-709CE368-4 (4 Tickets) $220.00 8/4/2025 11:30 AM Action Mark Admitted …" at bounding box center [755, 49] width 630 height 61
click at [996, 48] on button "Action" at bounding box center [996, 51] width 94 height 17
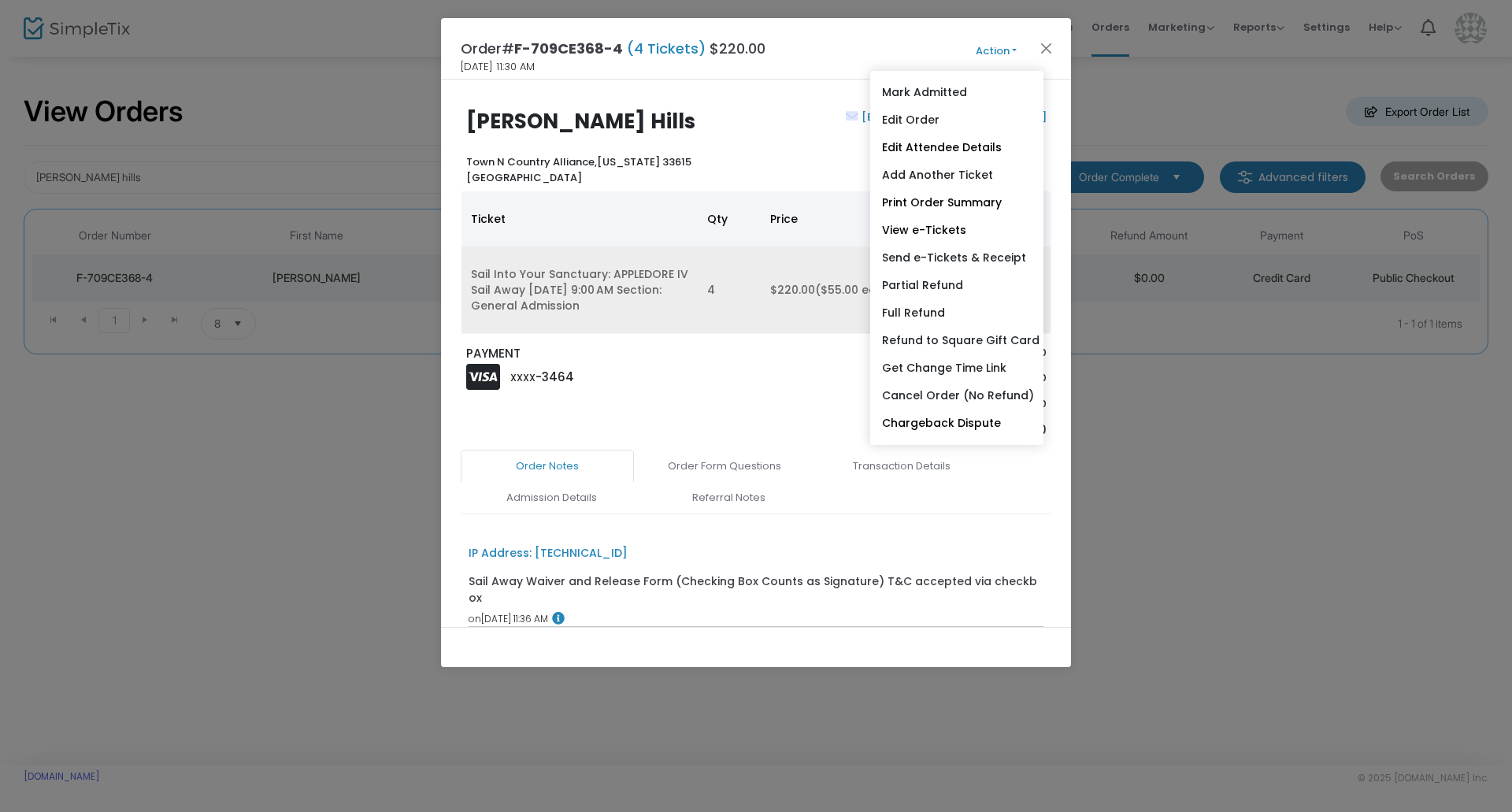
click at [775, 312] on td "$220.00 ($55.00 each)" at bounding box center [835, 290] width 149 height 87
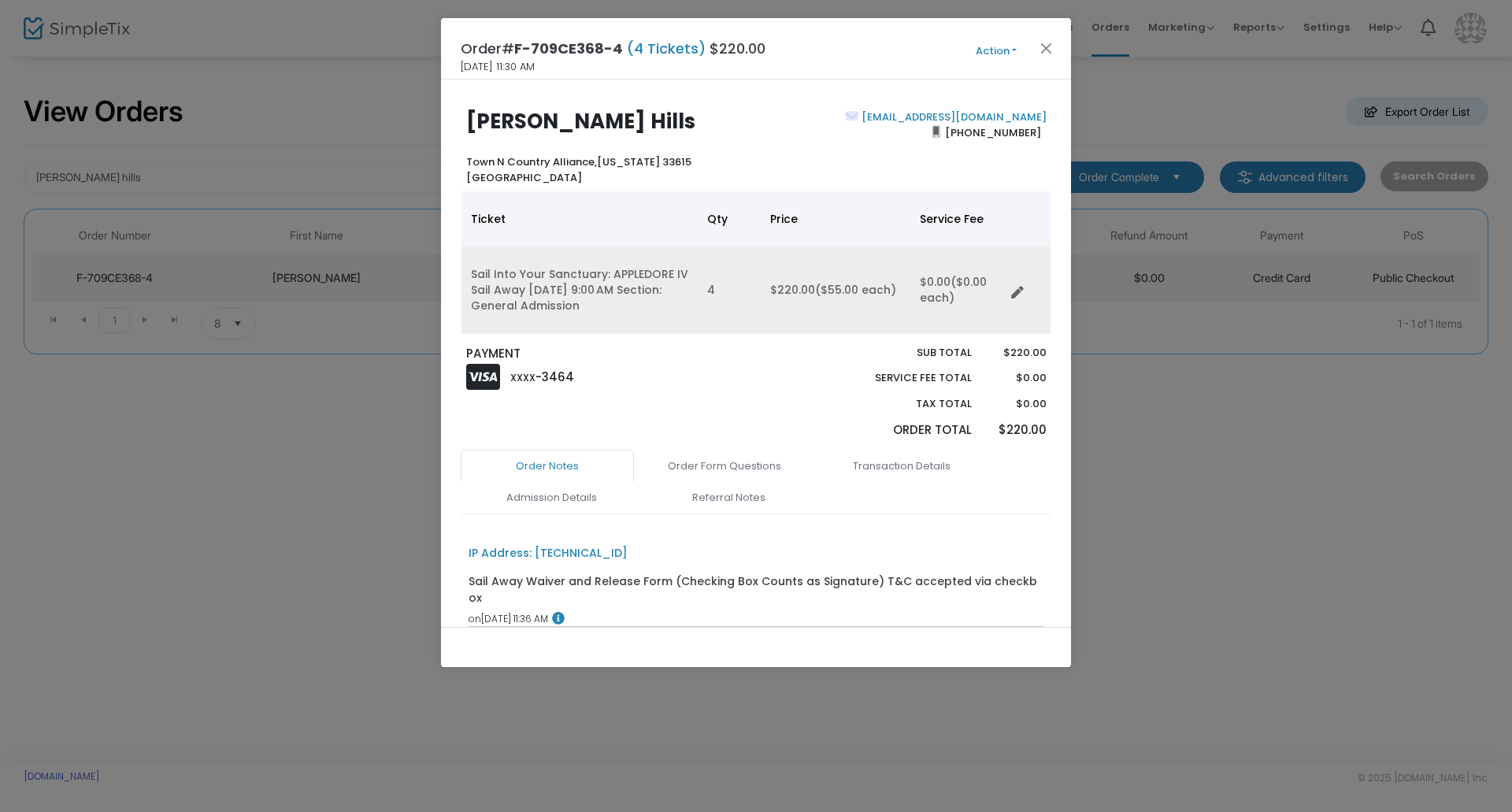
click at [1006, 301] on td "Data table" at bounding box center [1027, 290] width 45 height 87
click at [1012, 297] on icon "Data table" at bounding box center [1017, 292] width 12 height 12
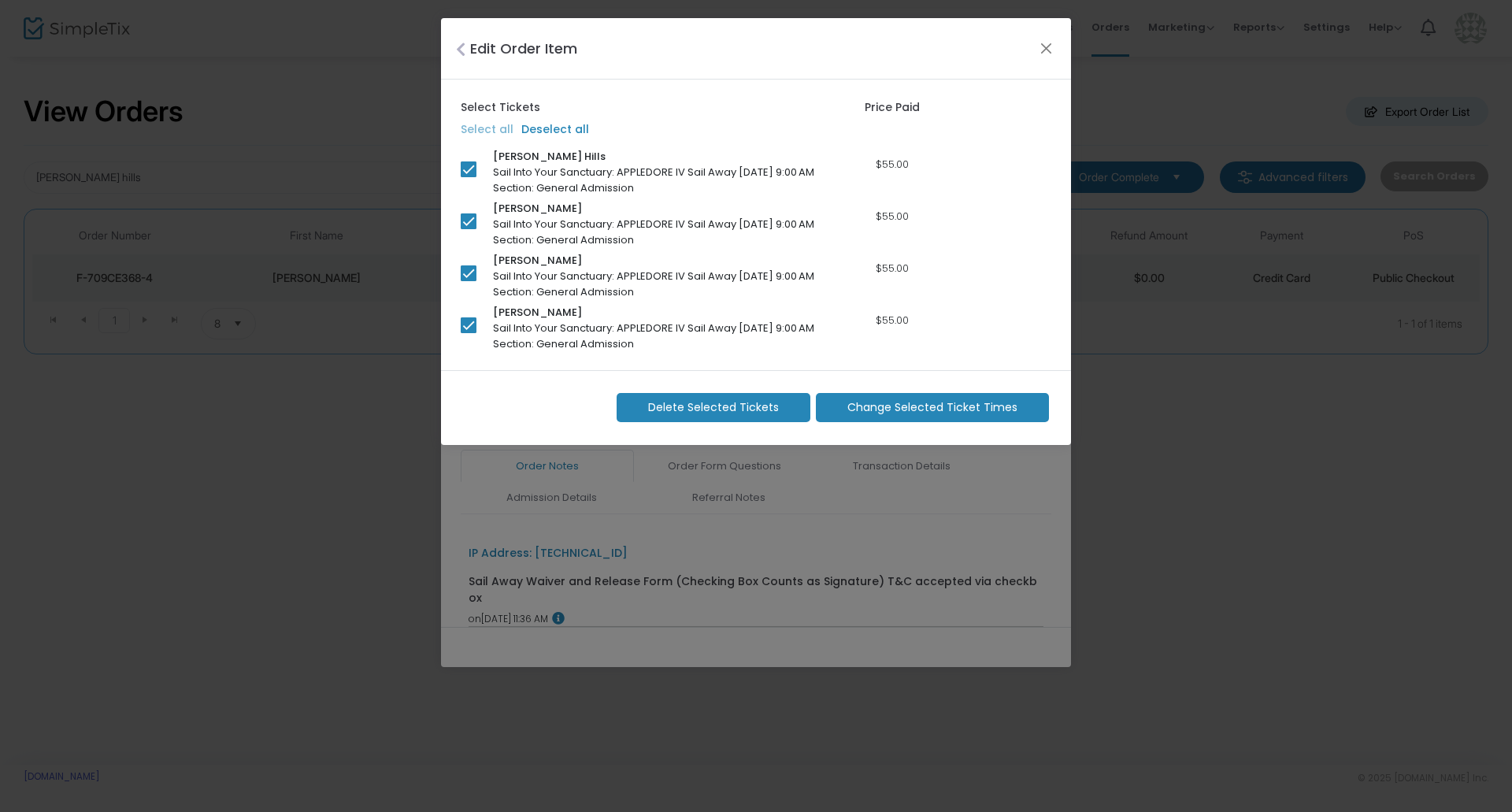
click at [941, 415] on span "Change Selected Ticket Times" at bounding box center [933, 408] width 170 height 17
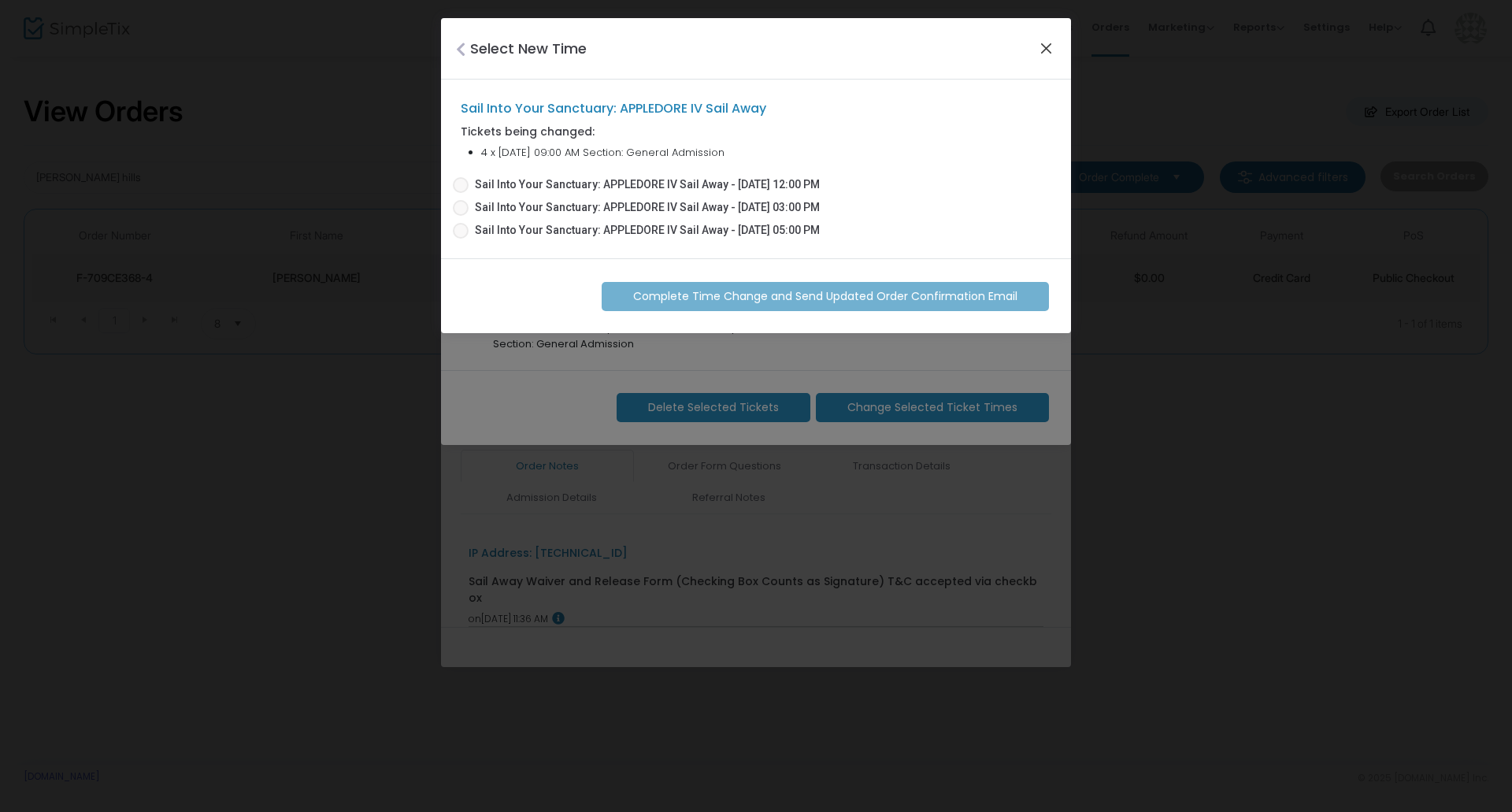
click at [1041, 46] on button "Close" at bounding box center [1047, 48] width 21 height 21
checkbox input "false"
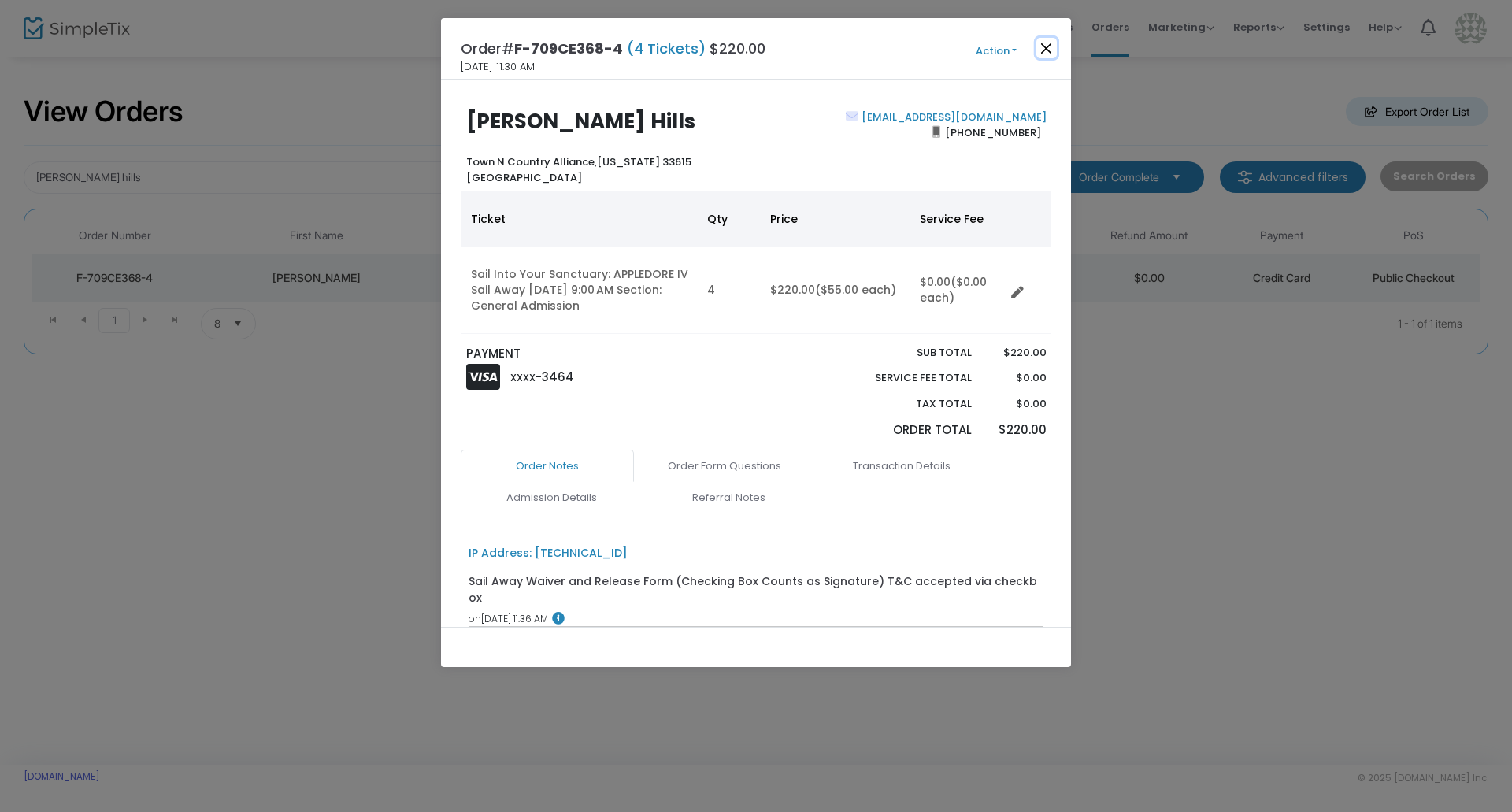
click at [1043, 46] on button "Close" at bounding box center [1047, 48] width 21 height 21
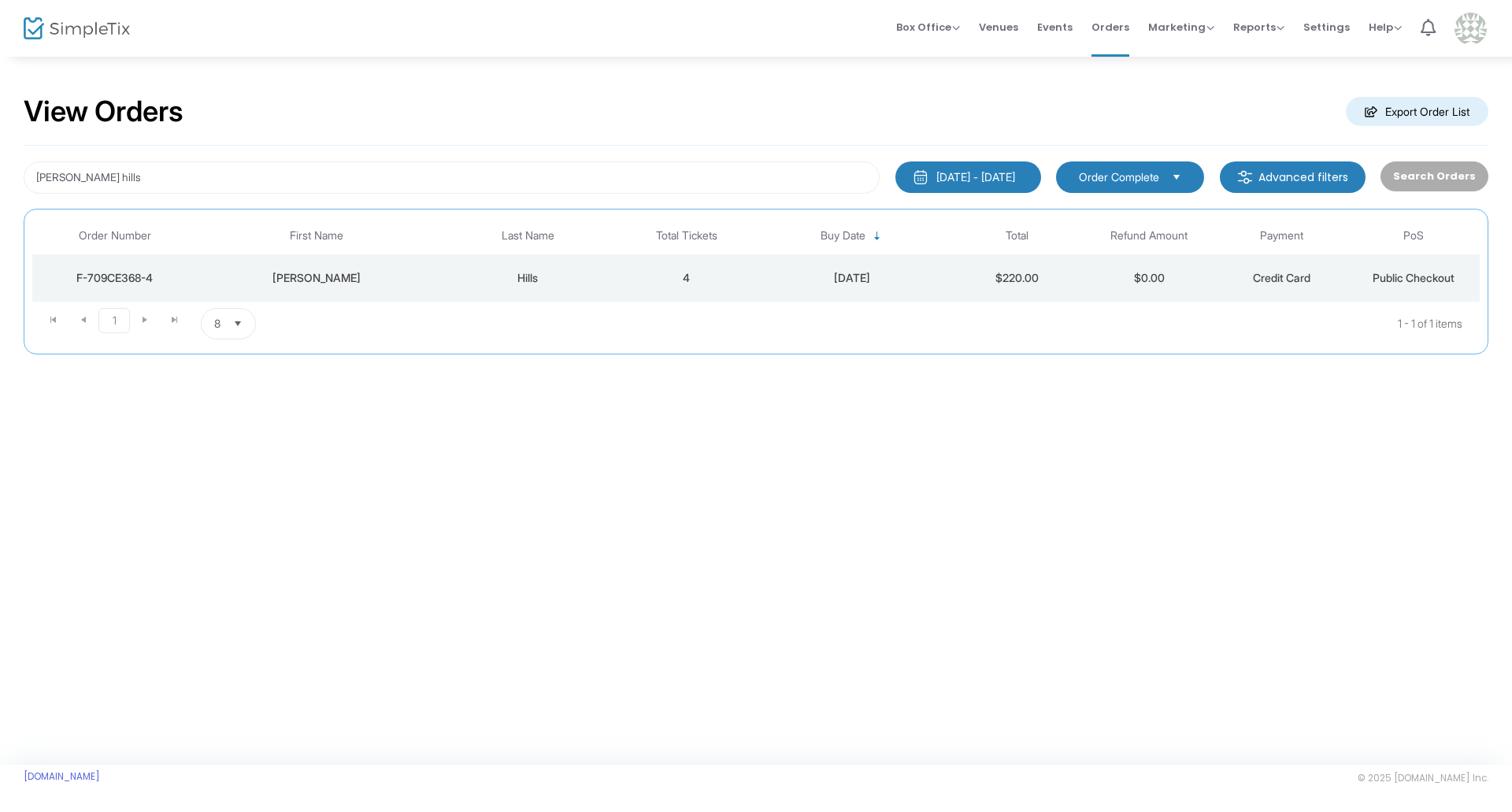
click at [598, 198] on div "holly hills 5/16/2025 - 8/16/2025 Last 30 Days Today Yesterday This week This M…" at bounding box center [756, 250] width 1465 height 209
click at [580, 194] on div "holly hills 5/16/2025 - 8/16/2025 Last 30 Days Today Yesterday This week This M…" at bounding box center [756, 250] width 1465 height 209
click at [568, 187] on input "holly hills" at bounding box center [451, 177] width 856 height 32
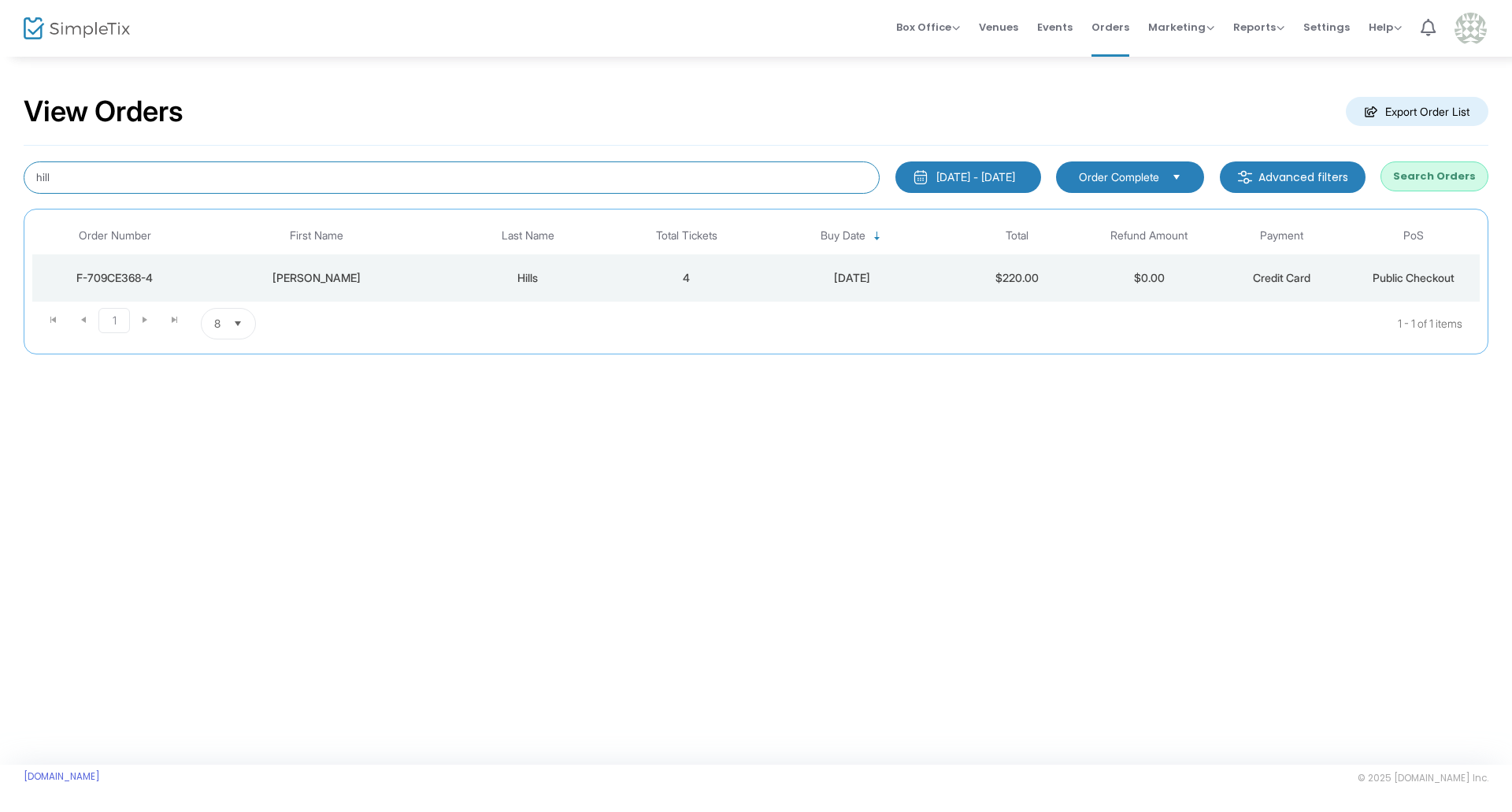
type input "hill"
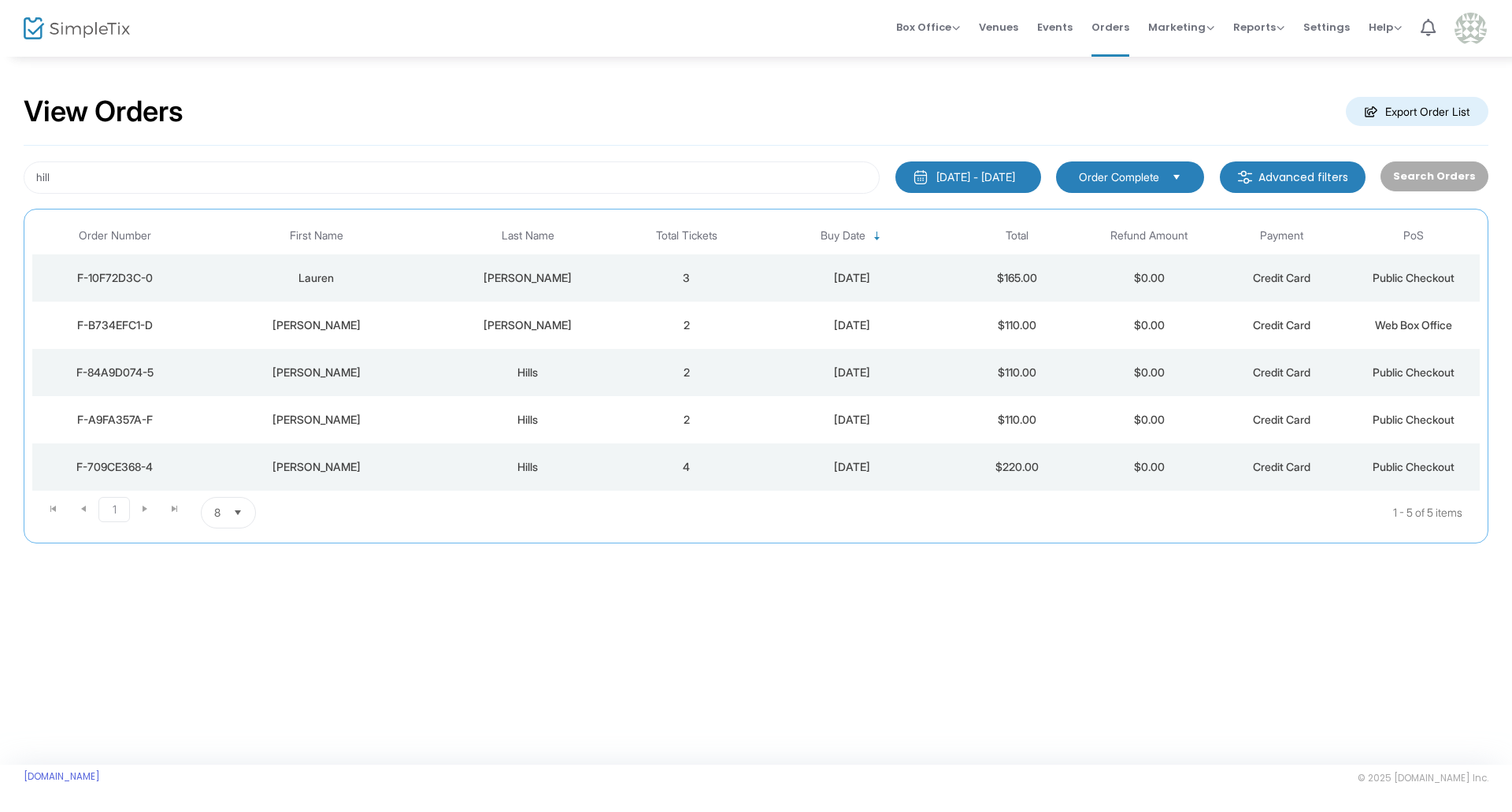
click at [391, 270] on div "Lauren" at bounding box center [316, 277] width 230 height 16
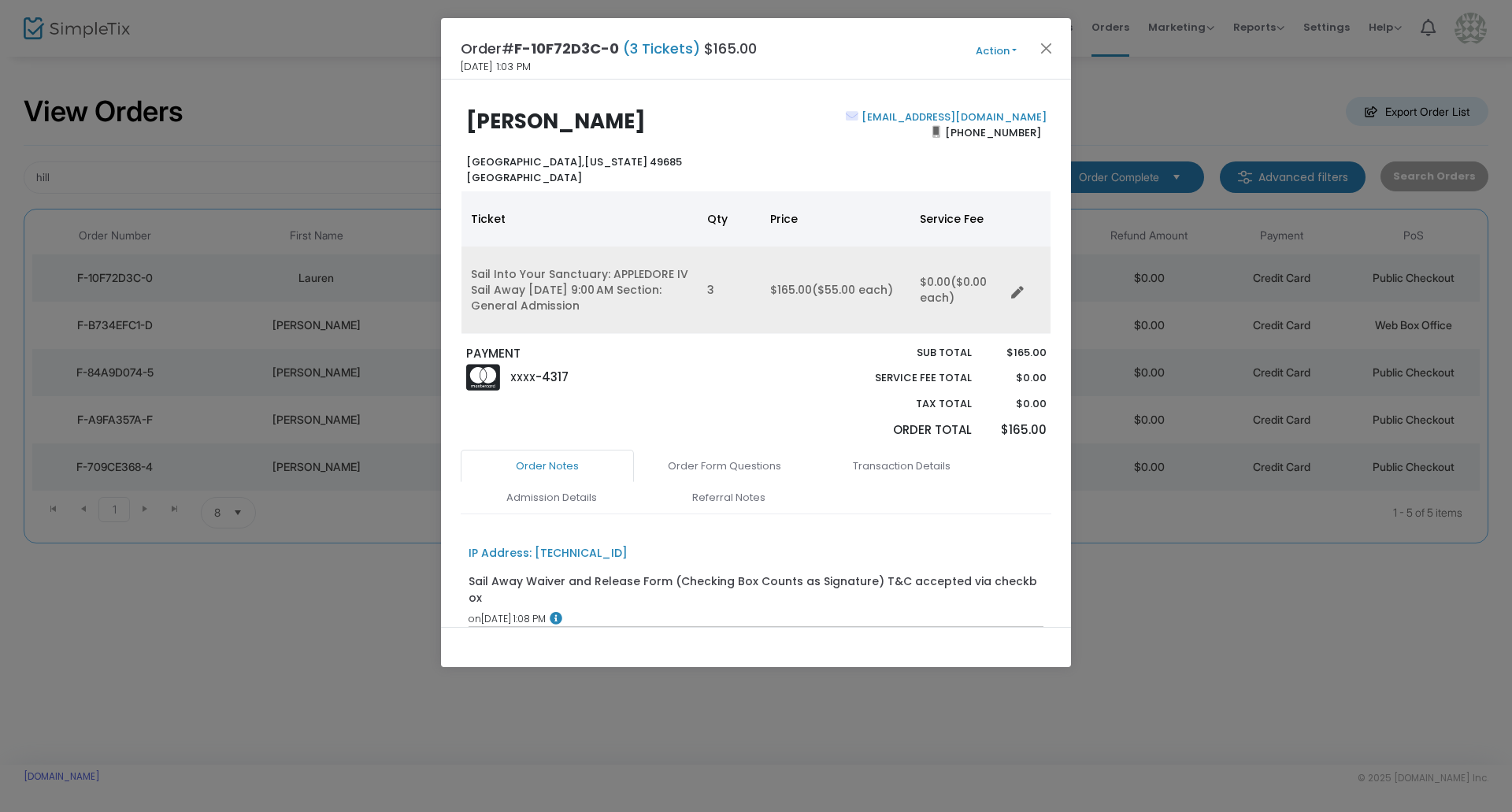
click at [1015, 297] on icon "Data table" at bounding box center [1017, 292] width 12 height 12
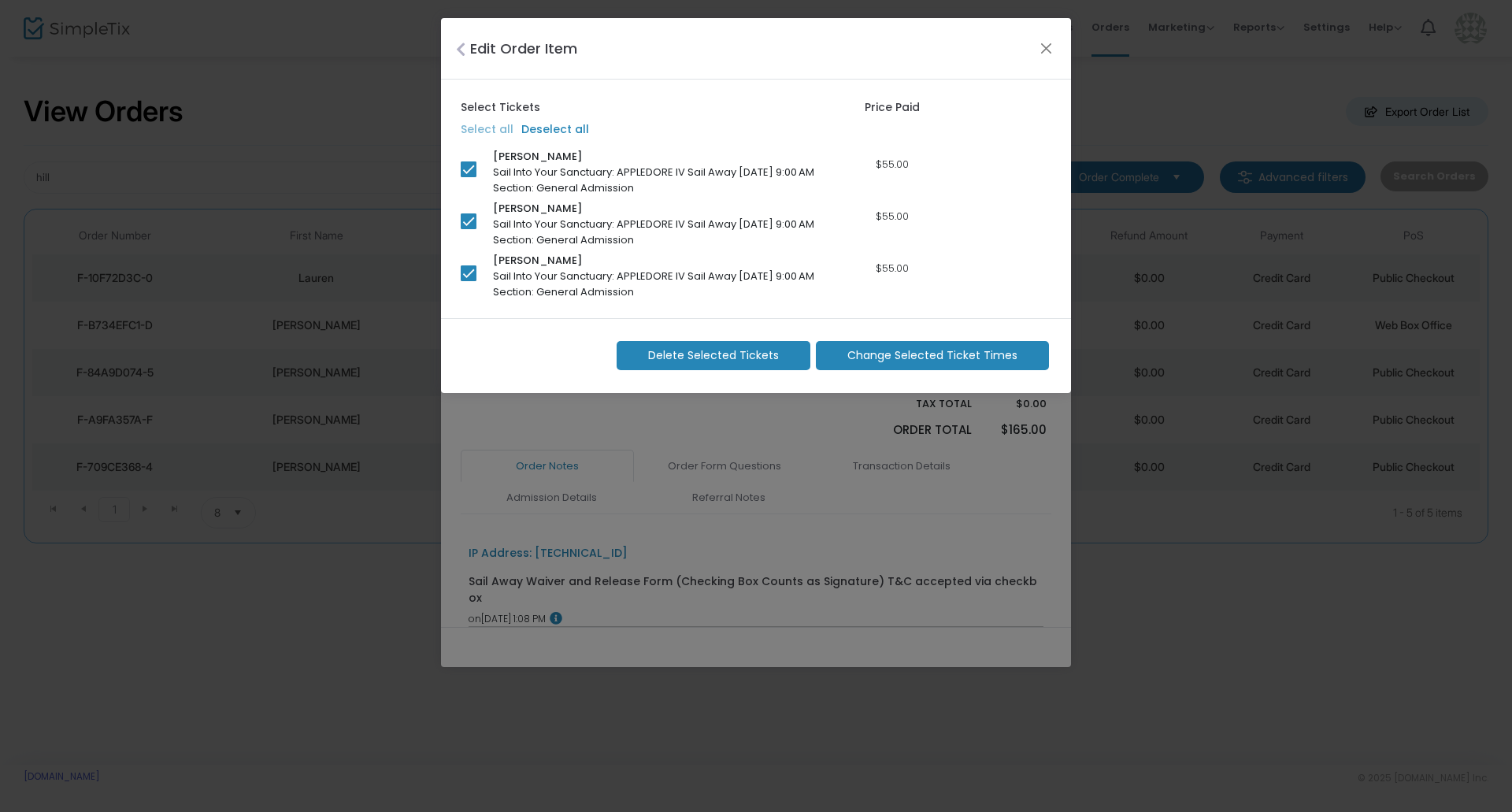
click at [925, 347] on span "Change Selected Ticket Times" at bounding box center [933, 356] width 170 height 17
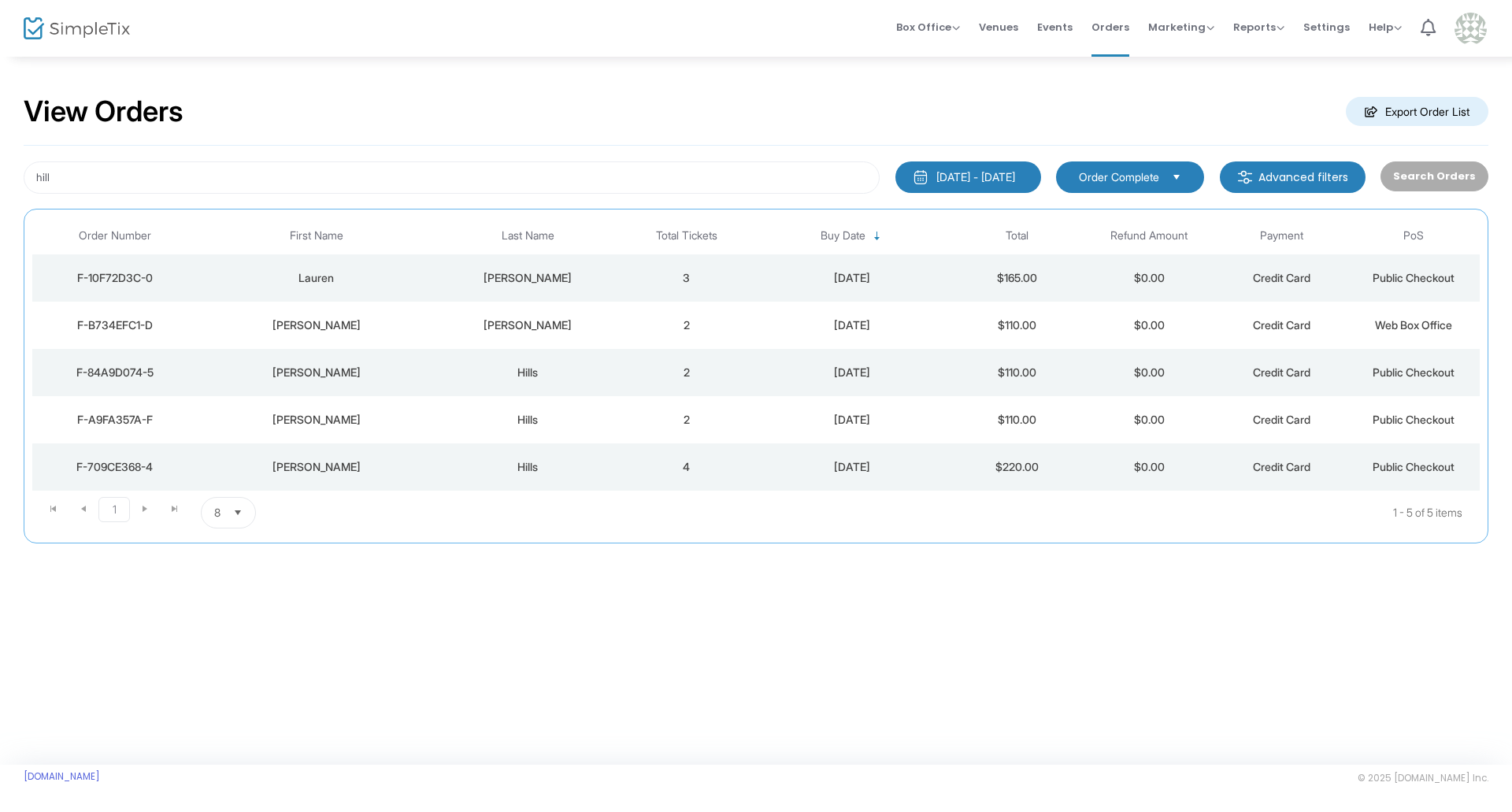
click at [818, 324] on div "8/15/2025" at bounding box center [852, 325] width 191 height 16
